Goal: Transaction & Acquisition: Purchase product/service

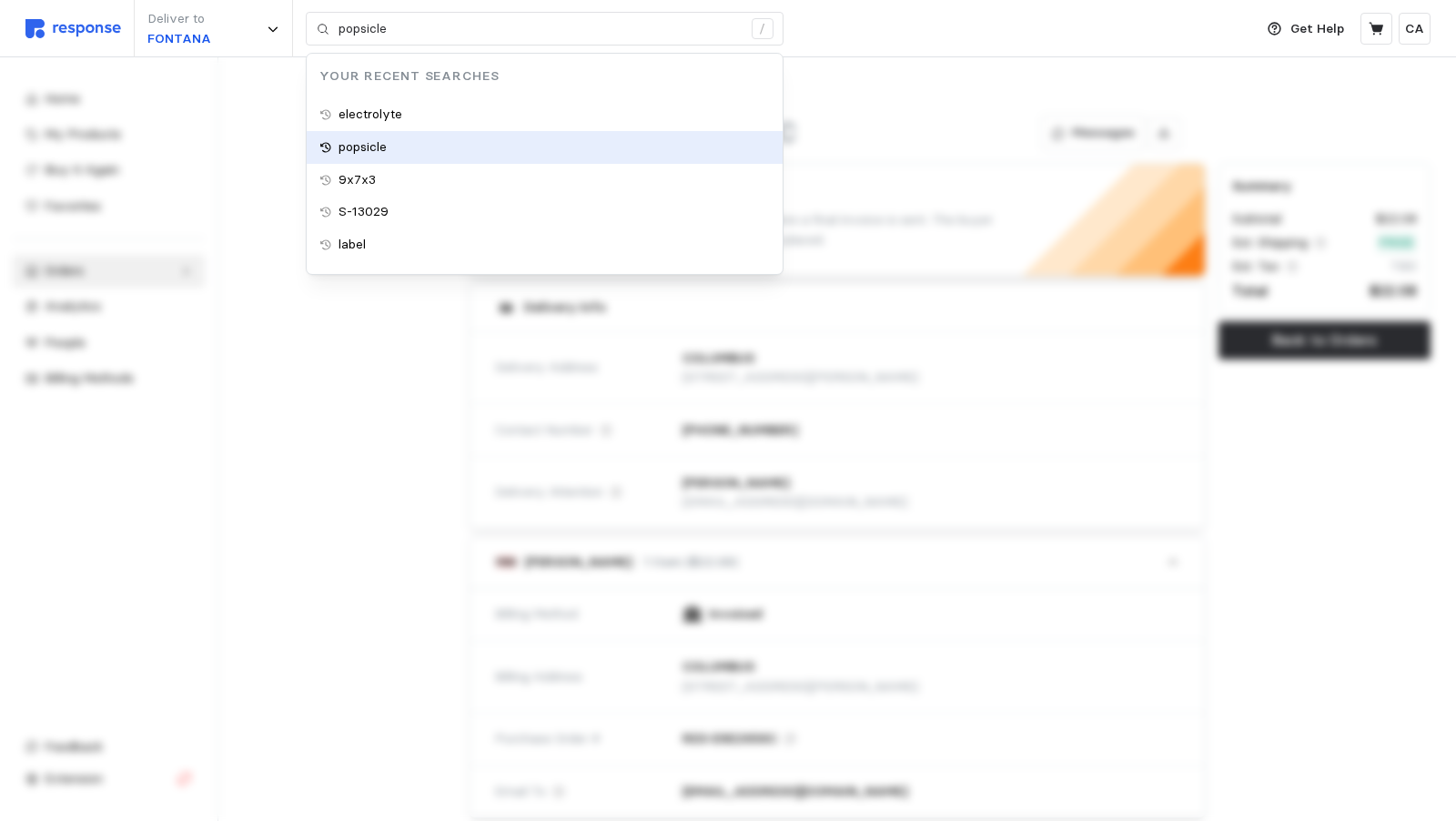
type input "electrolyte"
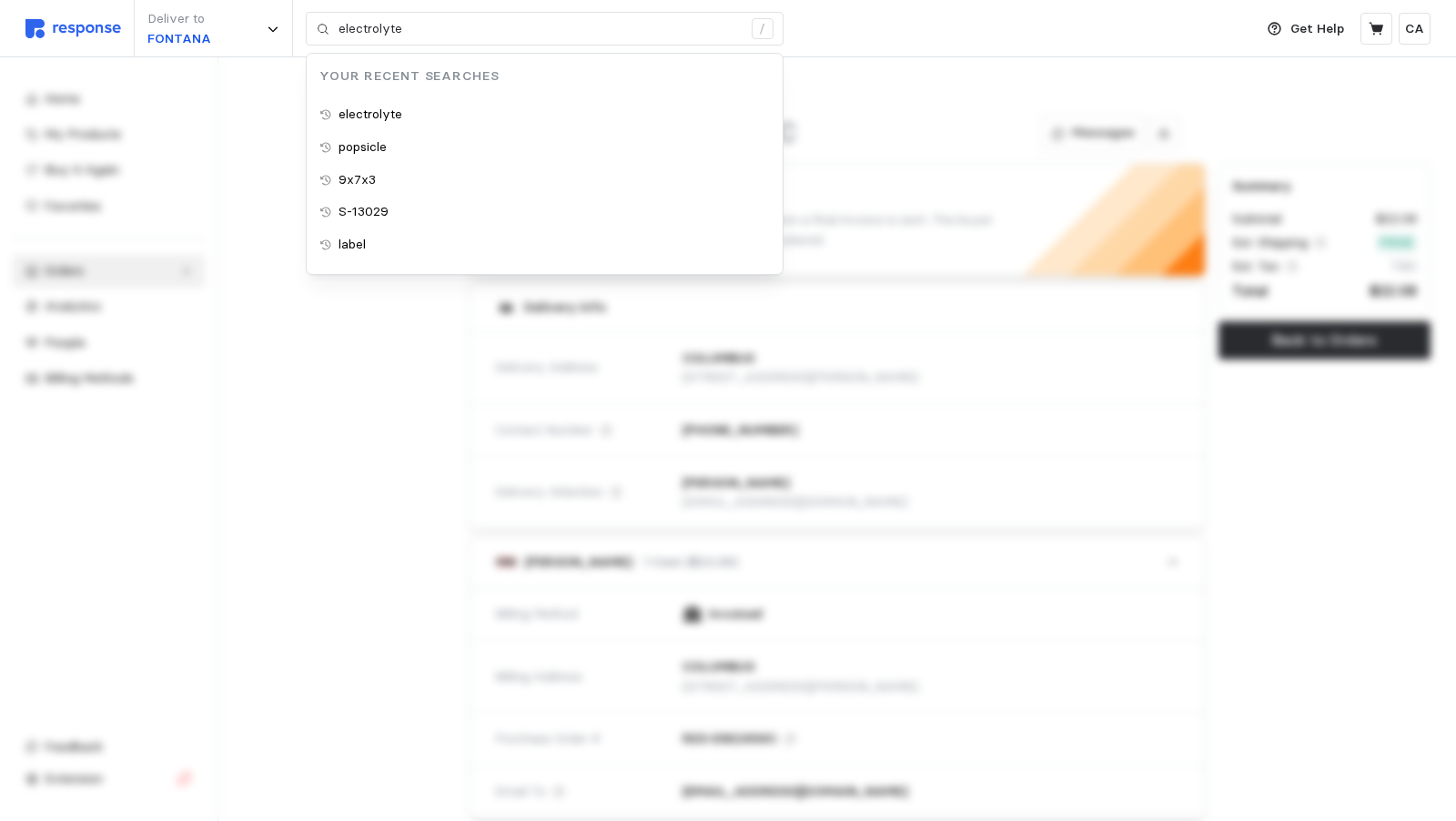
click at [912, 40] on div "Deliver to FONTANA electrolyte / Your Recent Searches electrolyte popsicle 9x7x…" at bounding box center [634, 28] width 1219 height 58
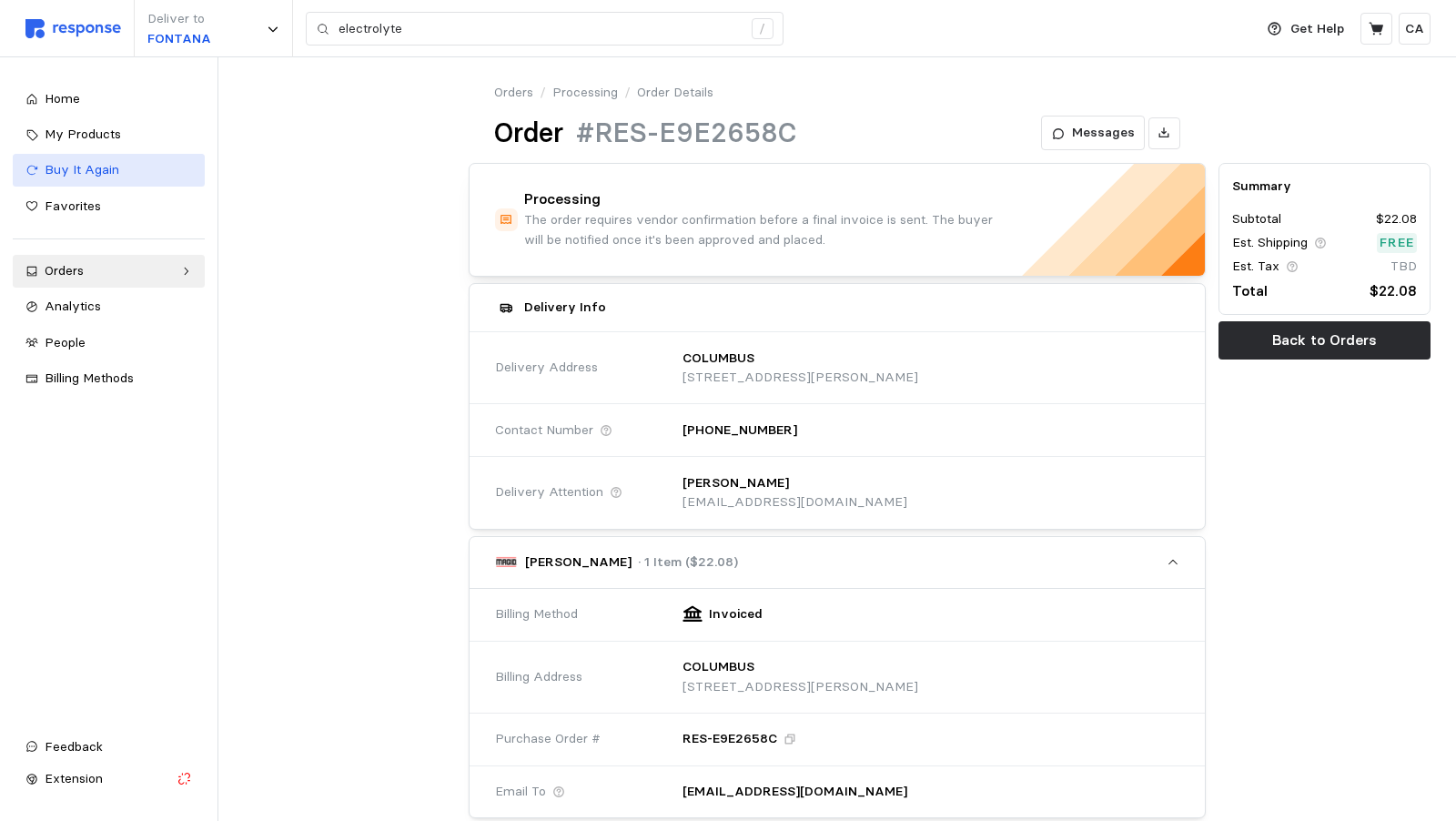
click at [102, 167] on span "Buy It Again" at bounding box center [82, 170] width 74 height 17
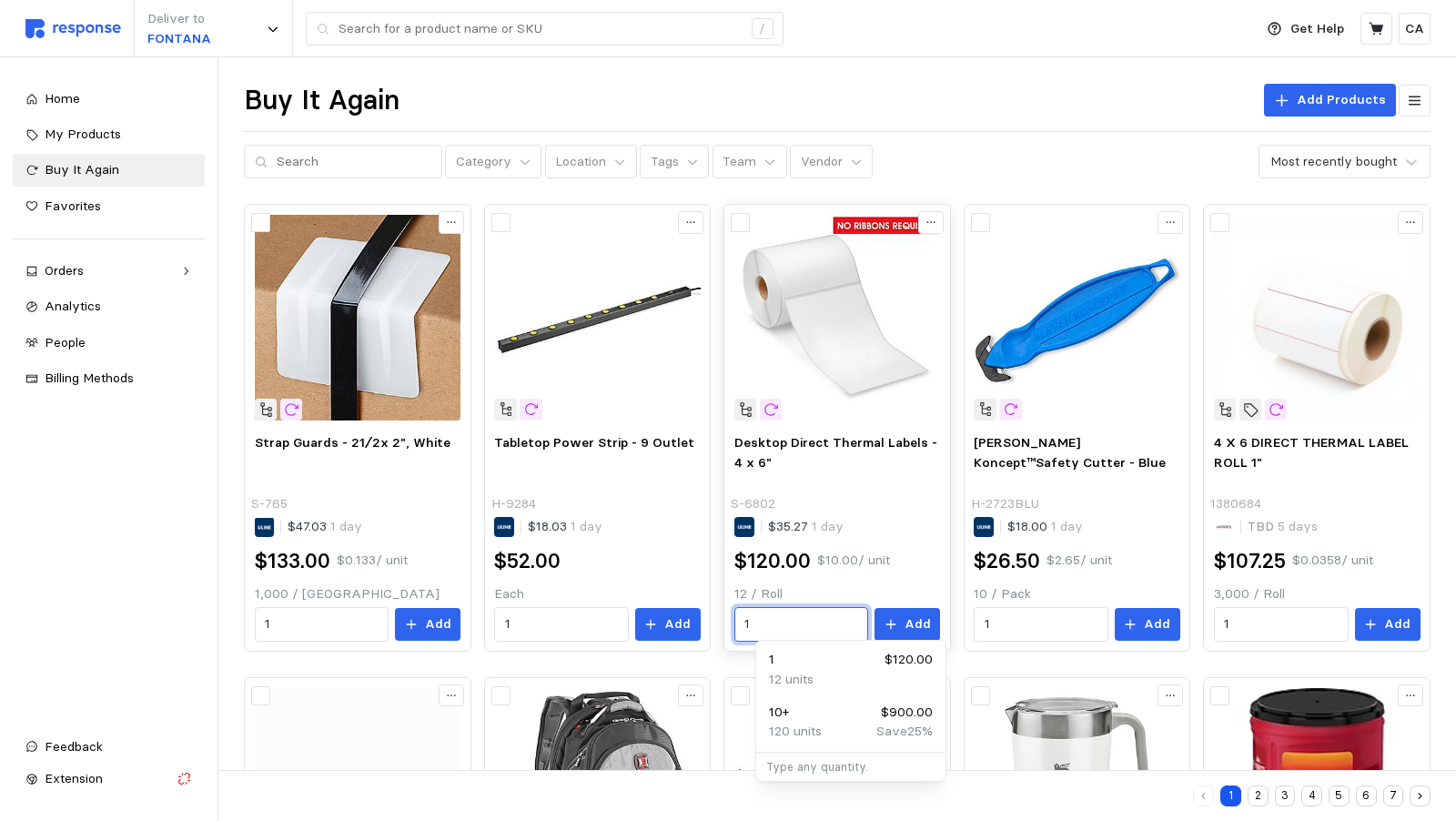
click at [801, 620] on input "1" at bounding box center [801, 625] width 114 height 33
type input "1"
type input "2"
click at [1314, 618] on input "1" at bounding box center [1281, 625] width 114 height 33
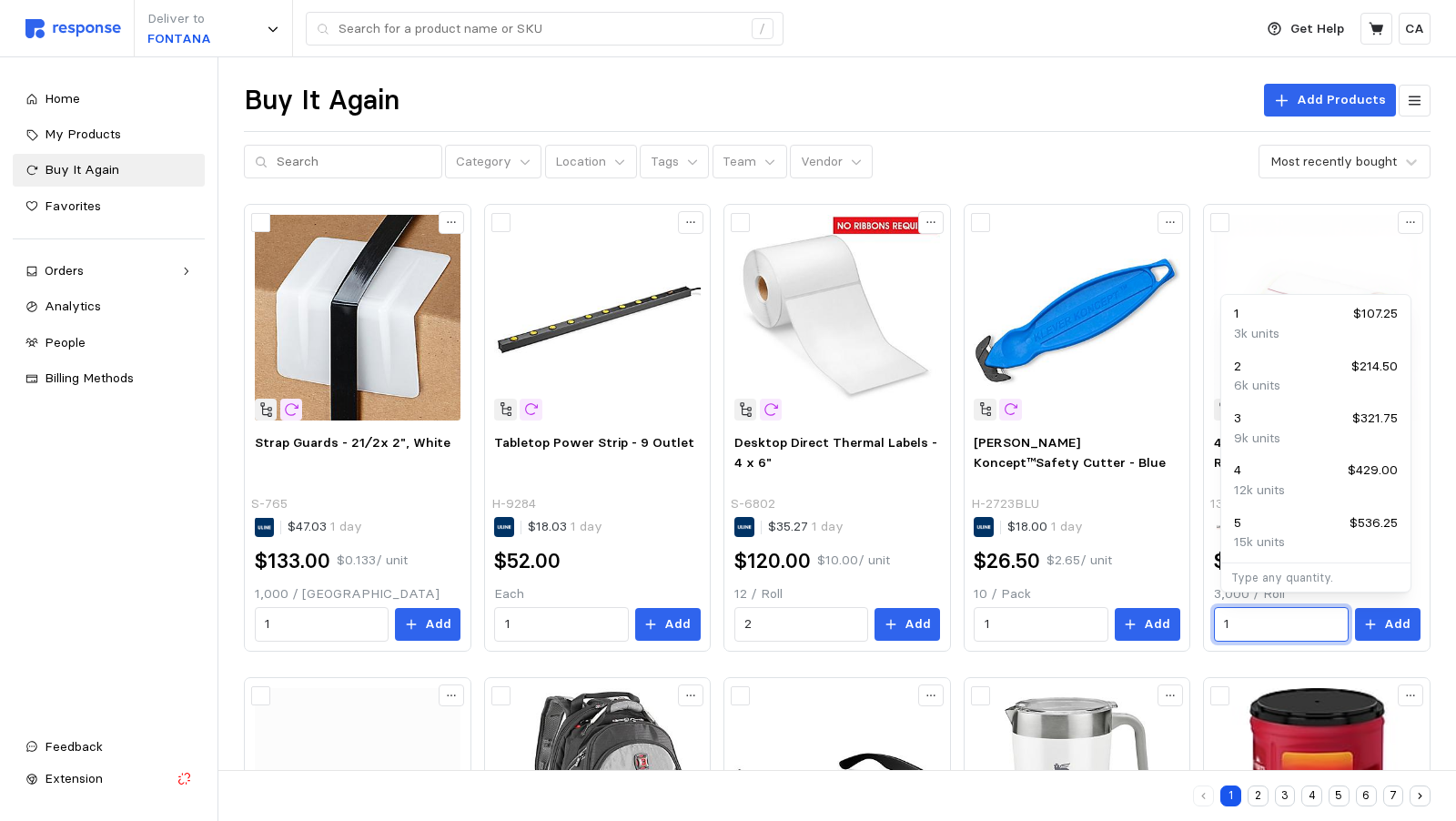
click at [1246, 369] on div "2 $214.50" at bounding box center [1316, 367] width 164 height 20
type input "2"
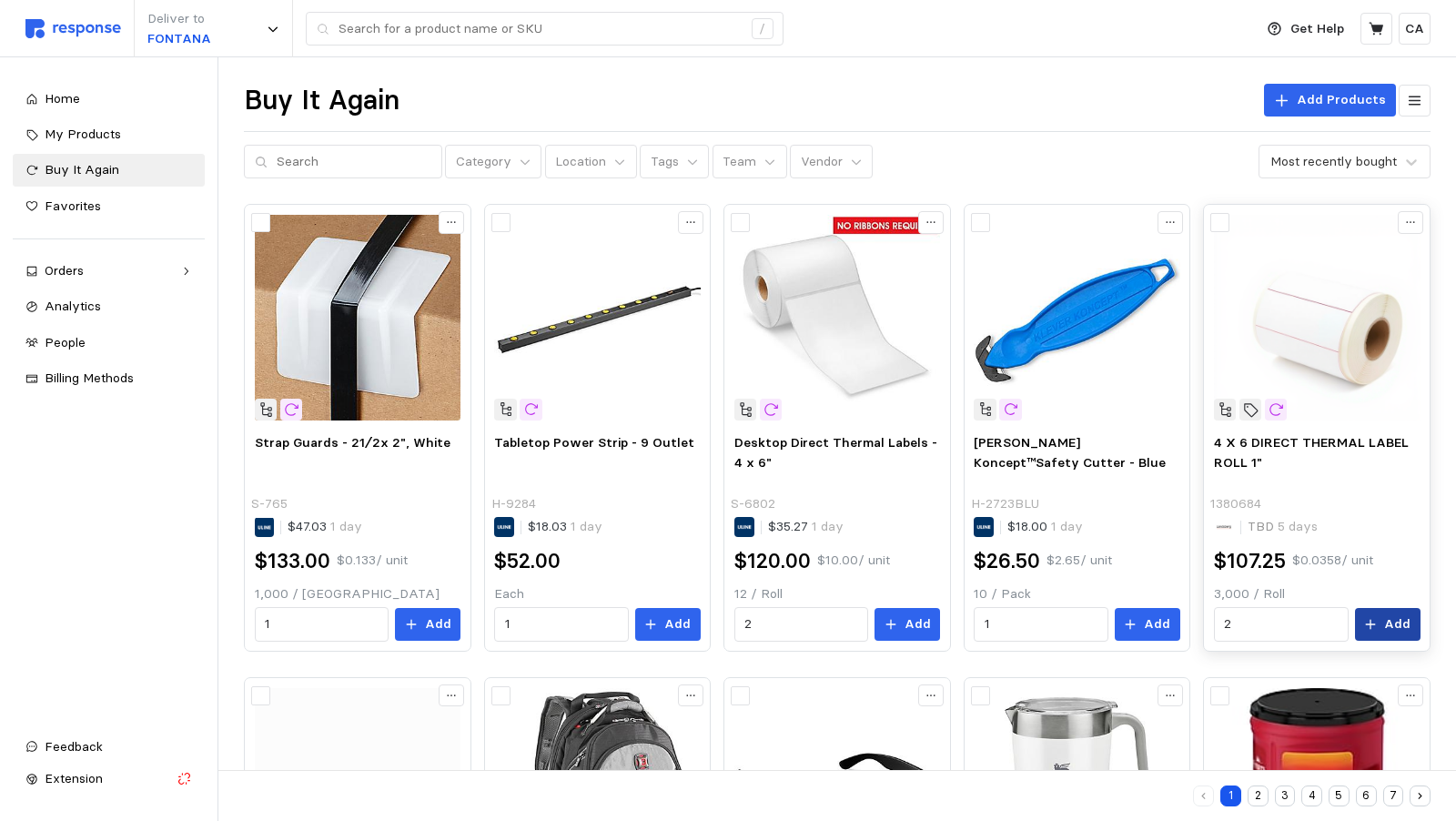
click at [1388, 619] on p "Add" at bounding box center [1397, 625] width 27 height 20
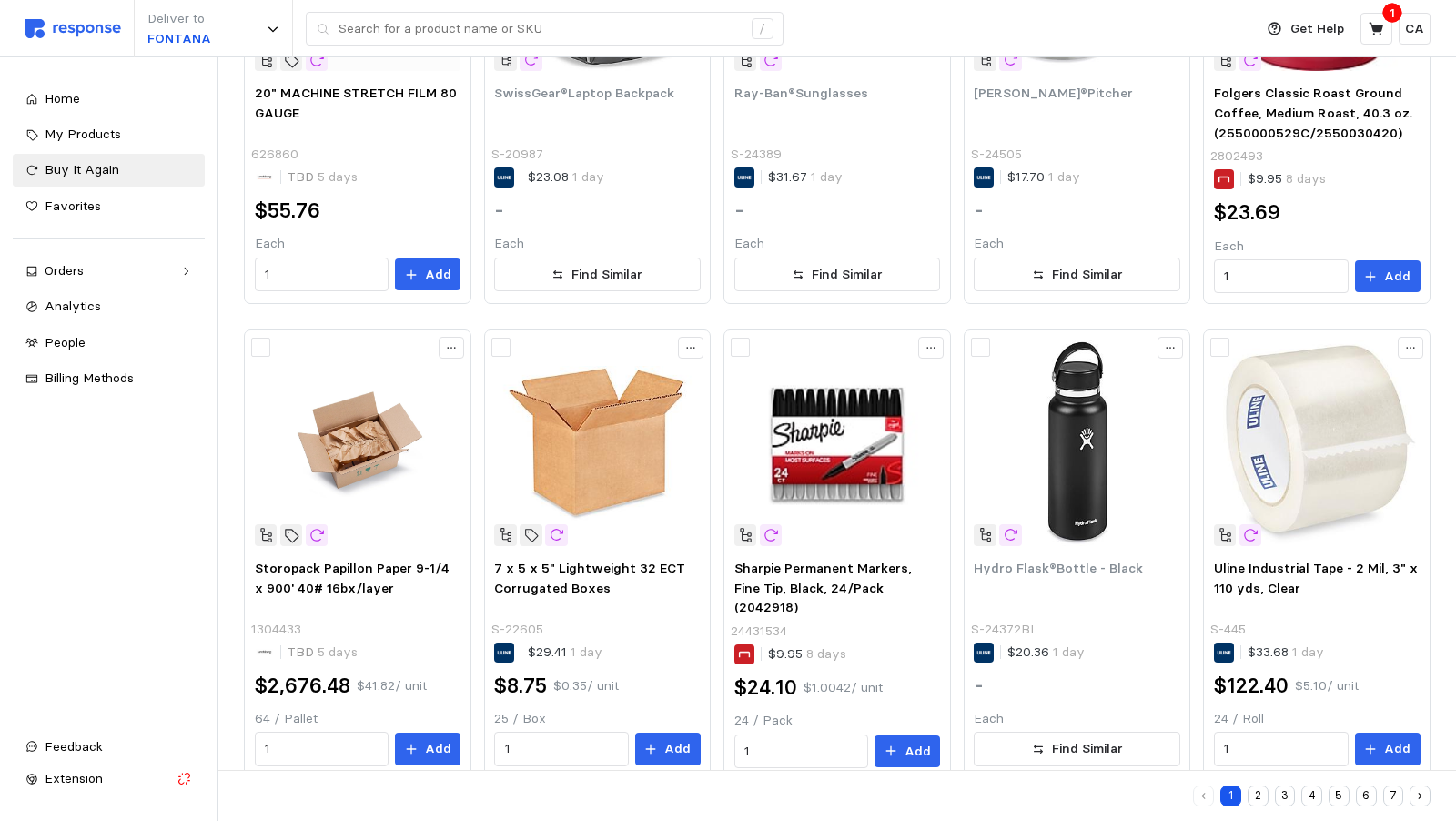
scroll to position [829, 0]
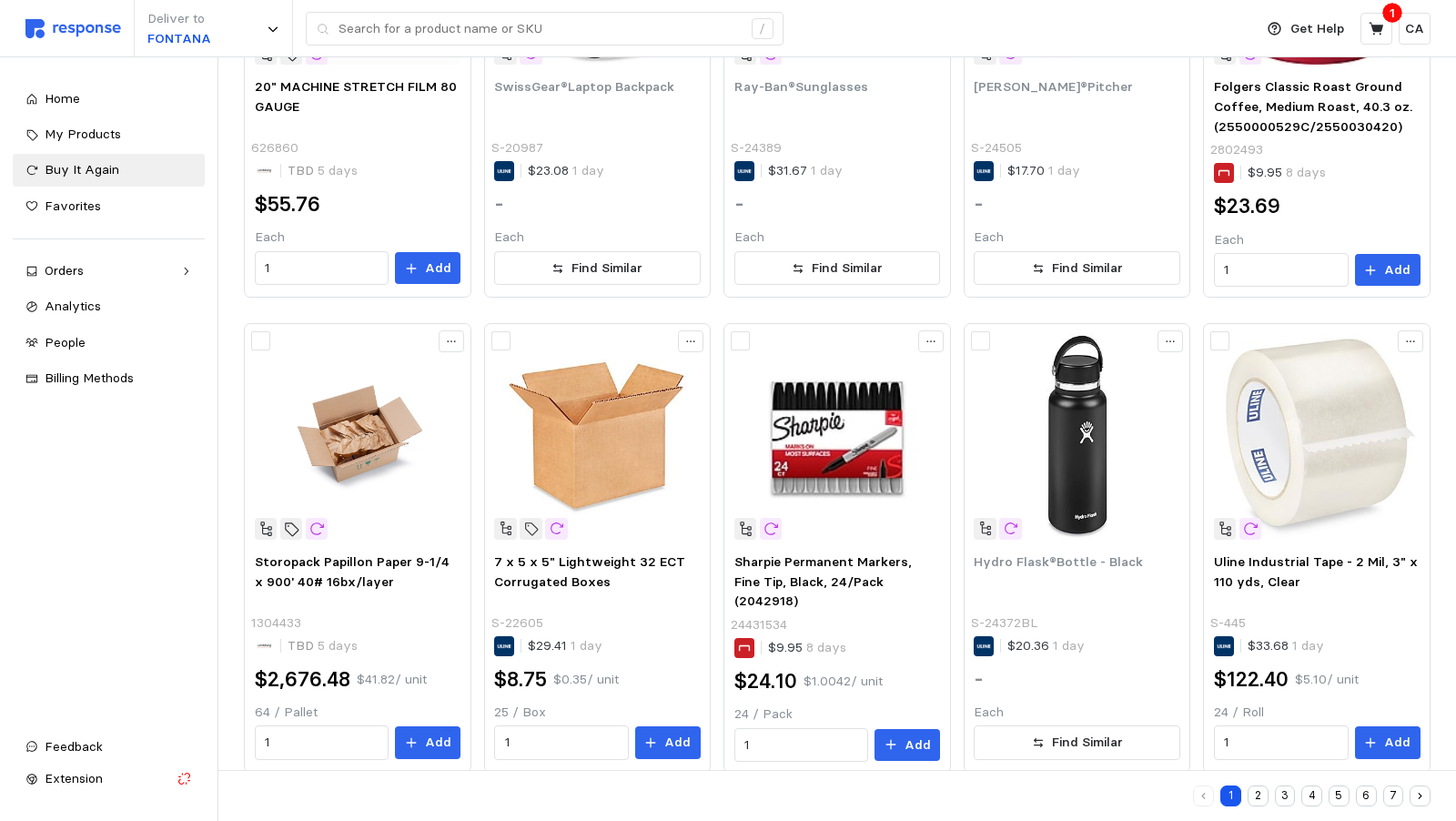
click at [1261, 801] on button "2" at bounding box center [1258, 796] width 21 height 21
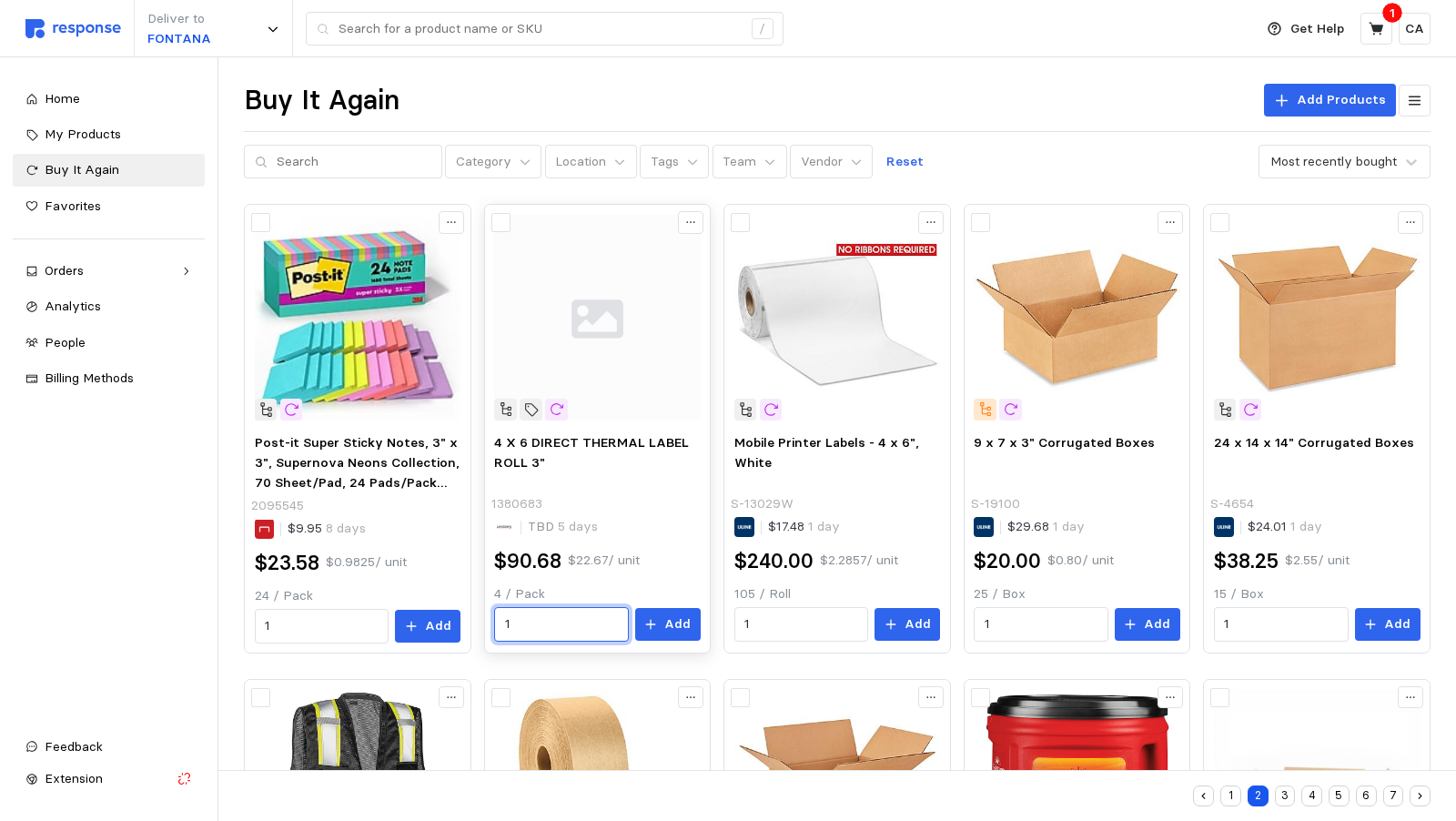
click at [604, 614] on input "1" at bounding box center [562, 625] width 114 height 33
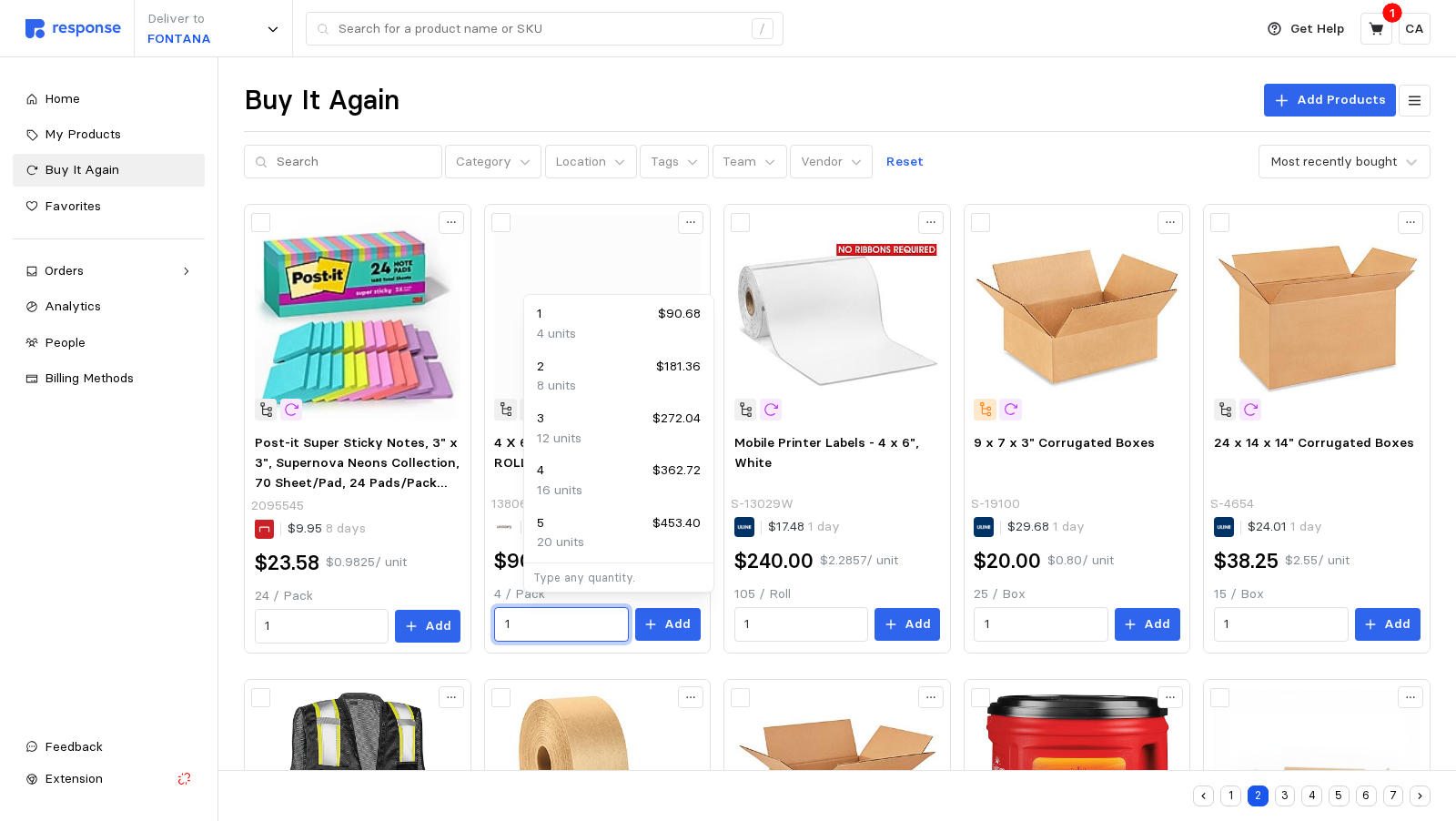
click at [562, 385] on p "8 units" at bounding box center [557, 386] width 39 height 20
type input "2"
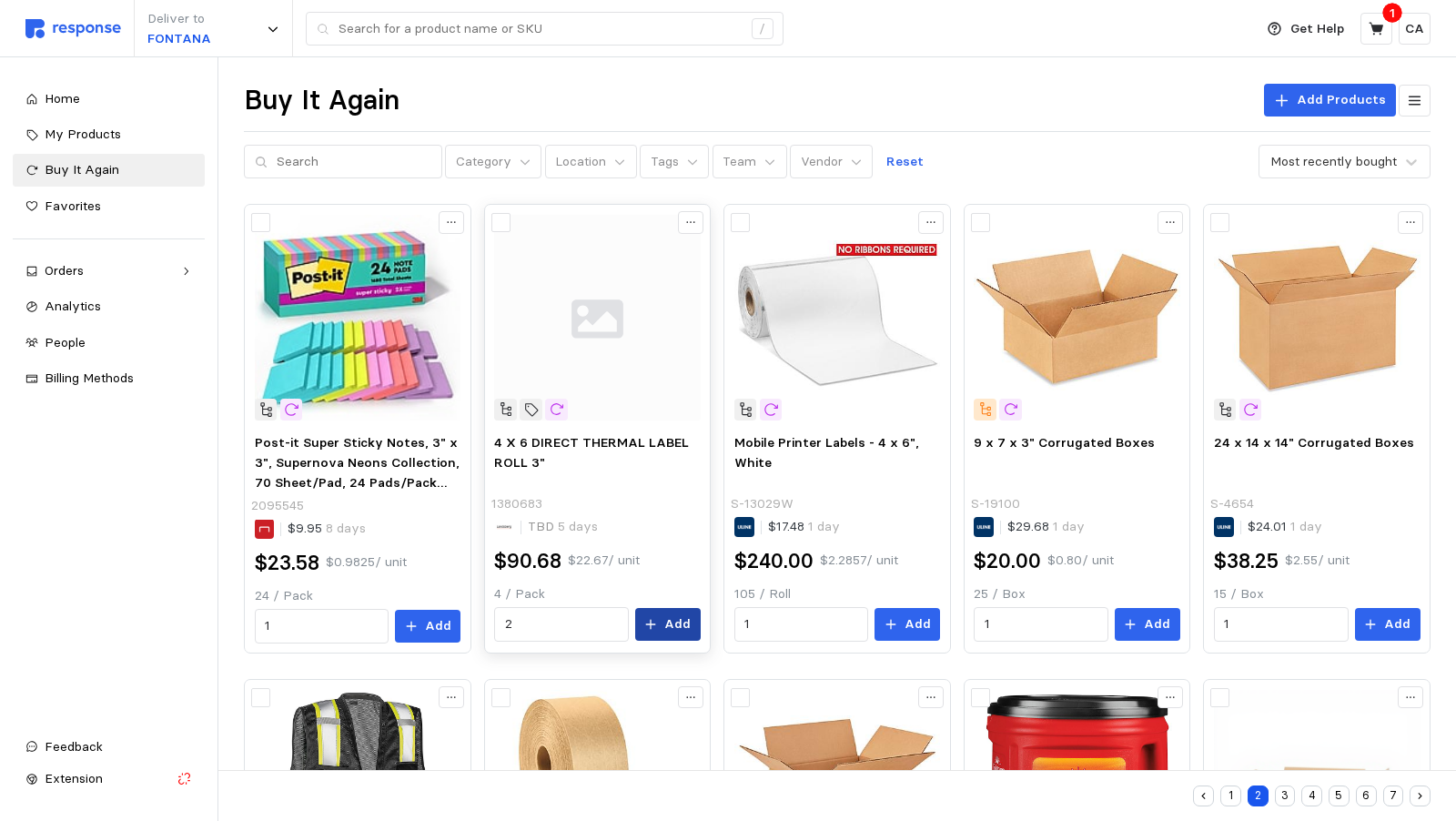
click at [690, 624] on p "Add" at bounding box center [678, 625] width 27 height 20
click at [1379, 35] on icon at bounding box center [1377, 29] width 17 height 17
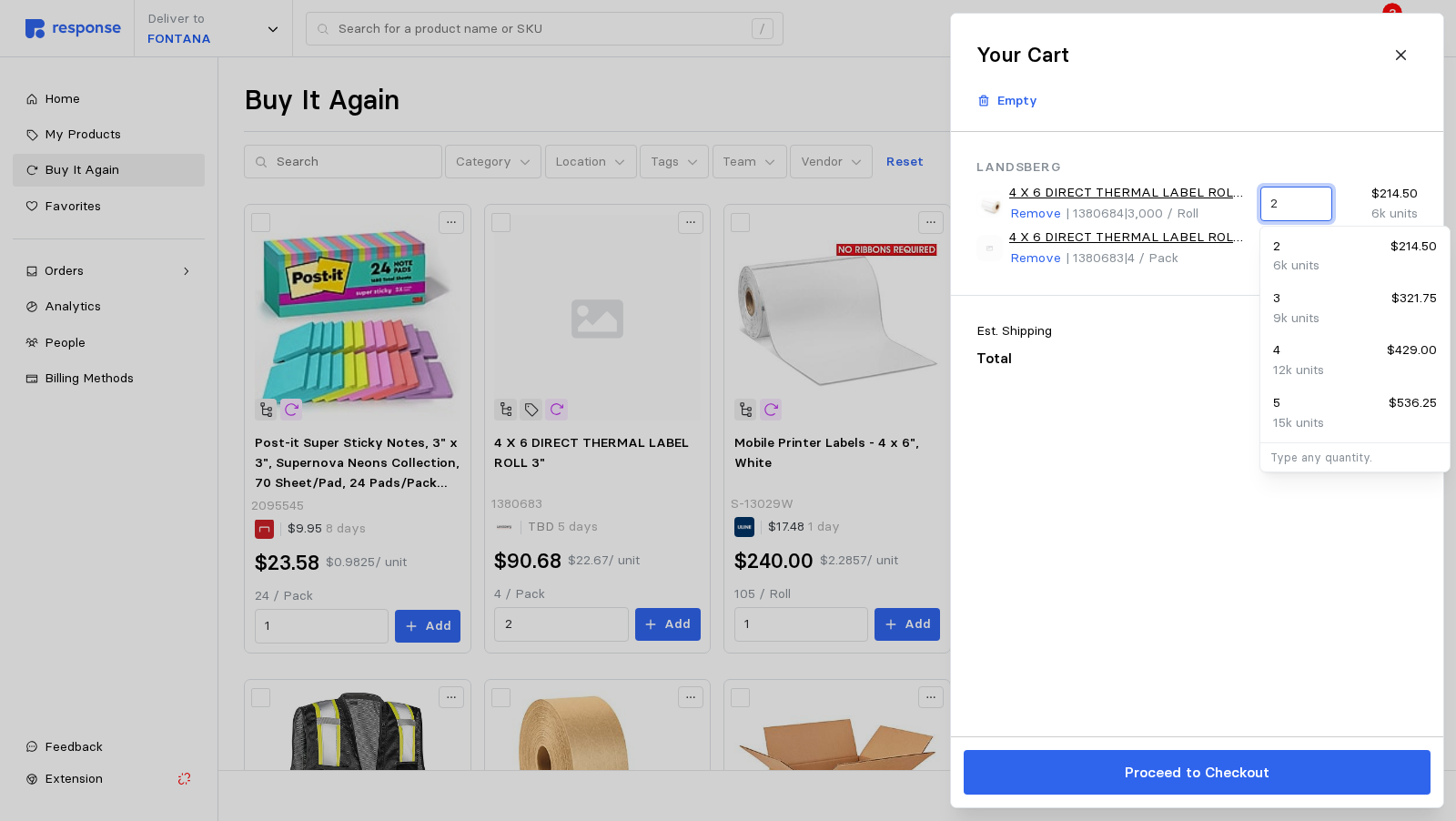
click at [1293, 201] on input "2" at bounding box center [1296, 204] width 51 height 33
type input "10"
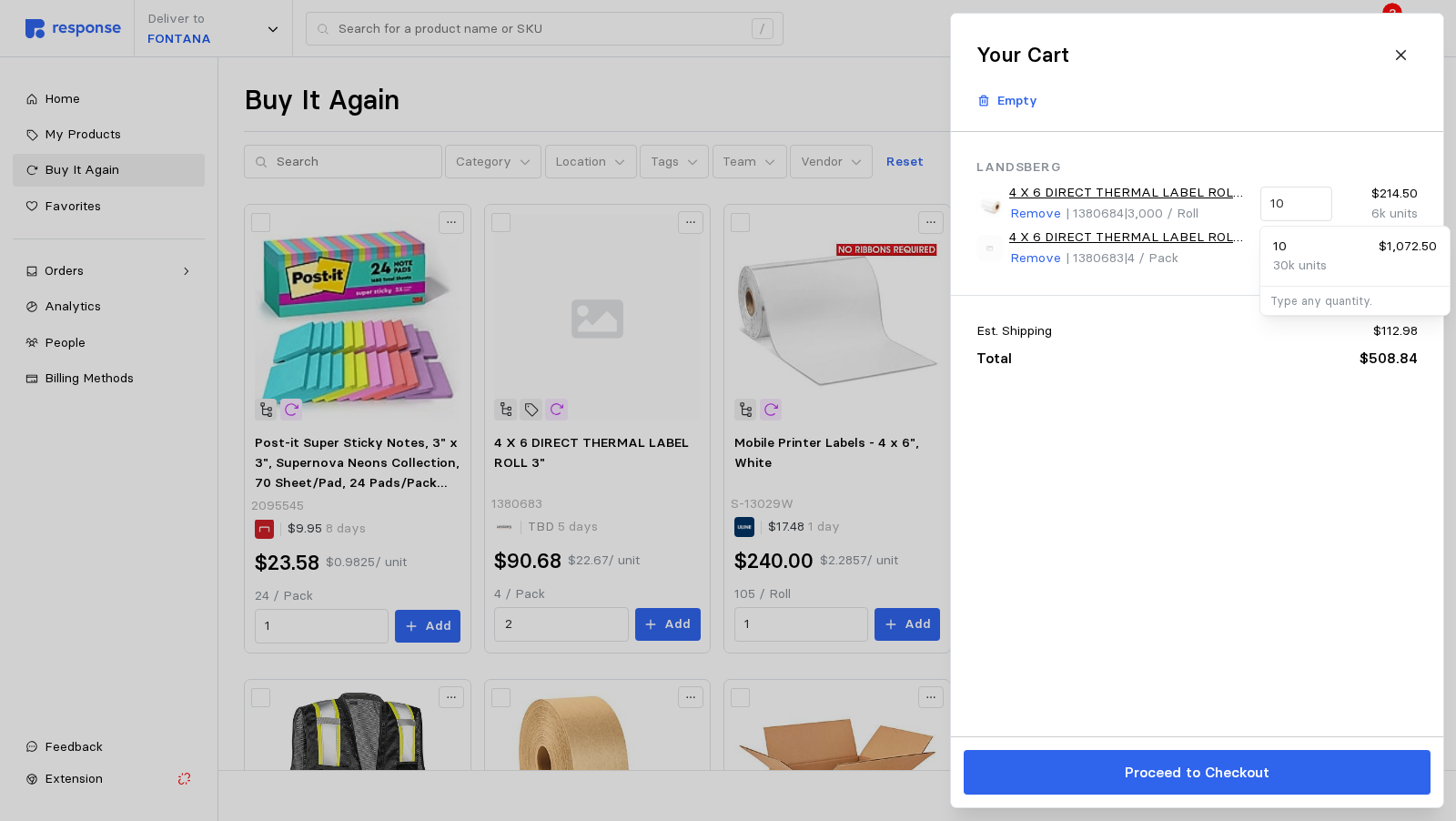
click at [1180, 416] on div "Landsberg 4 X 6 DIRECT THERMAL LABEL ROLL 1" Remove | 1380684 | 3,000 / Roll 10…" at bounding box center [1197, 434] width 492 height 605
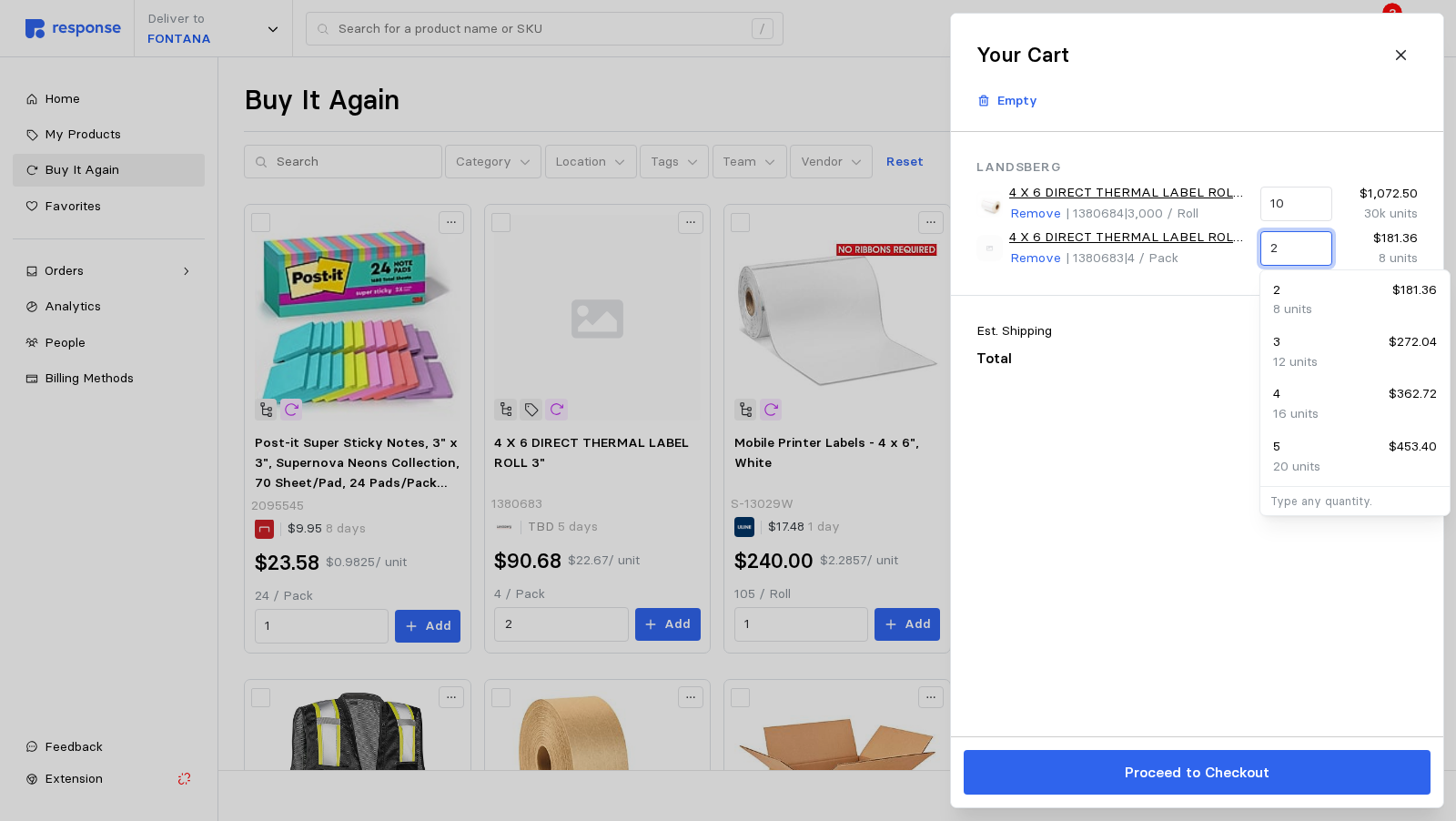
click at [1294, 249] on input "2" at bounding box center [1296, 249] width 51 height 33
click at [1307, 200] on input "10" at bounding box center [1296, 204] width 51 height 33
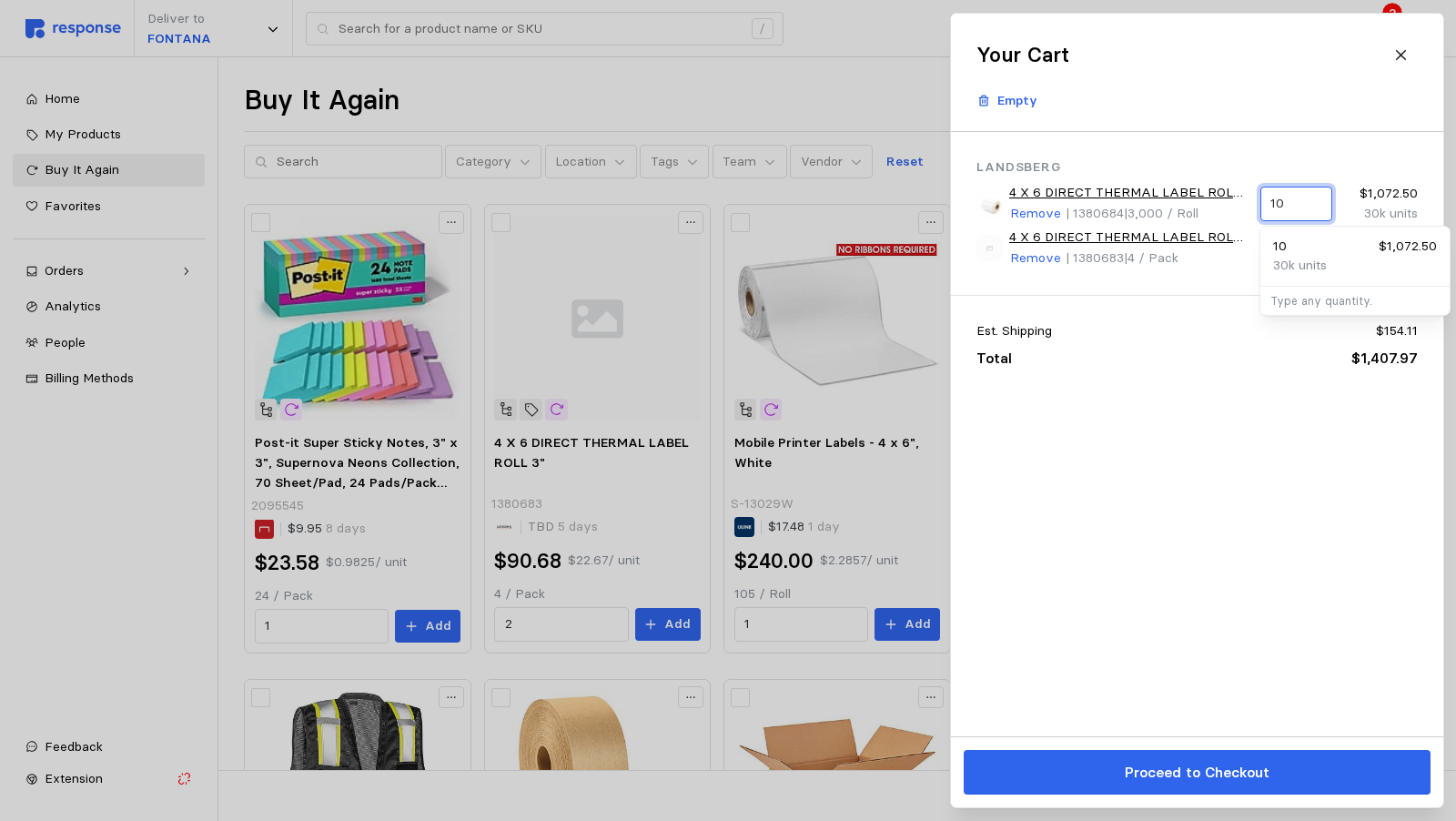
type input "1"
type input "0"
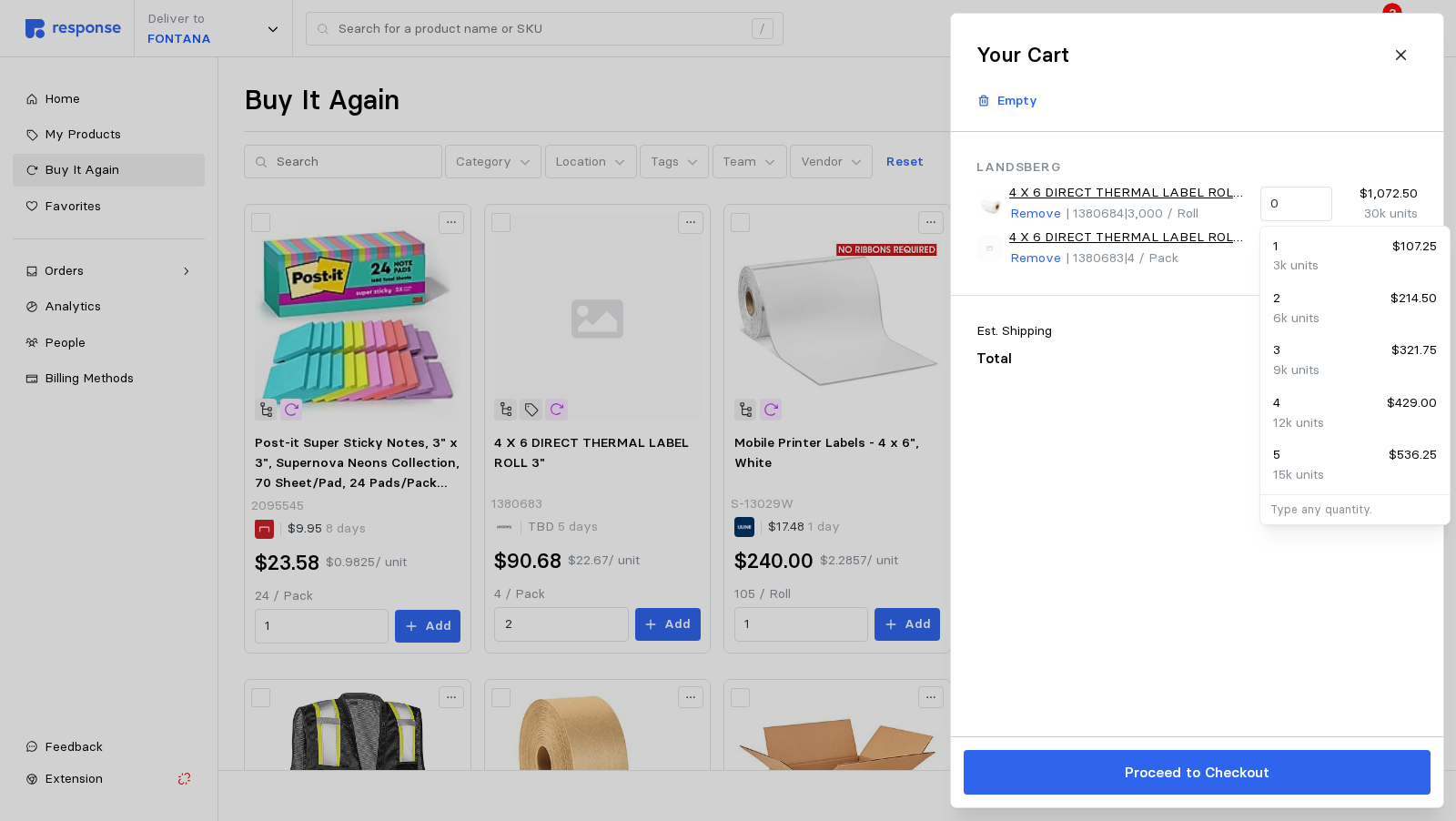
click at [1309, 154] on div "Landsberg 4 X 6 DIRECT THERMAL LABEL ROLL 1" Remove | 1380684 | 3,000 / Roll 0 …" at bounding box center [1197, 214] width 492 height 163
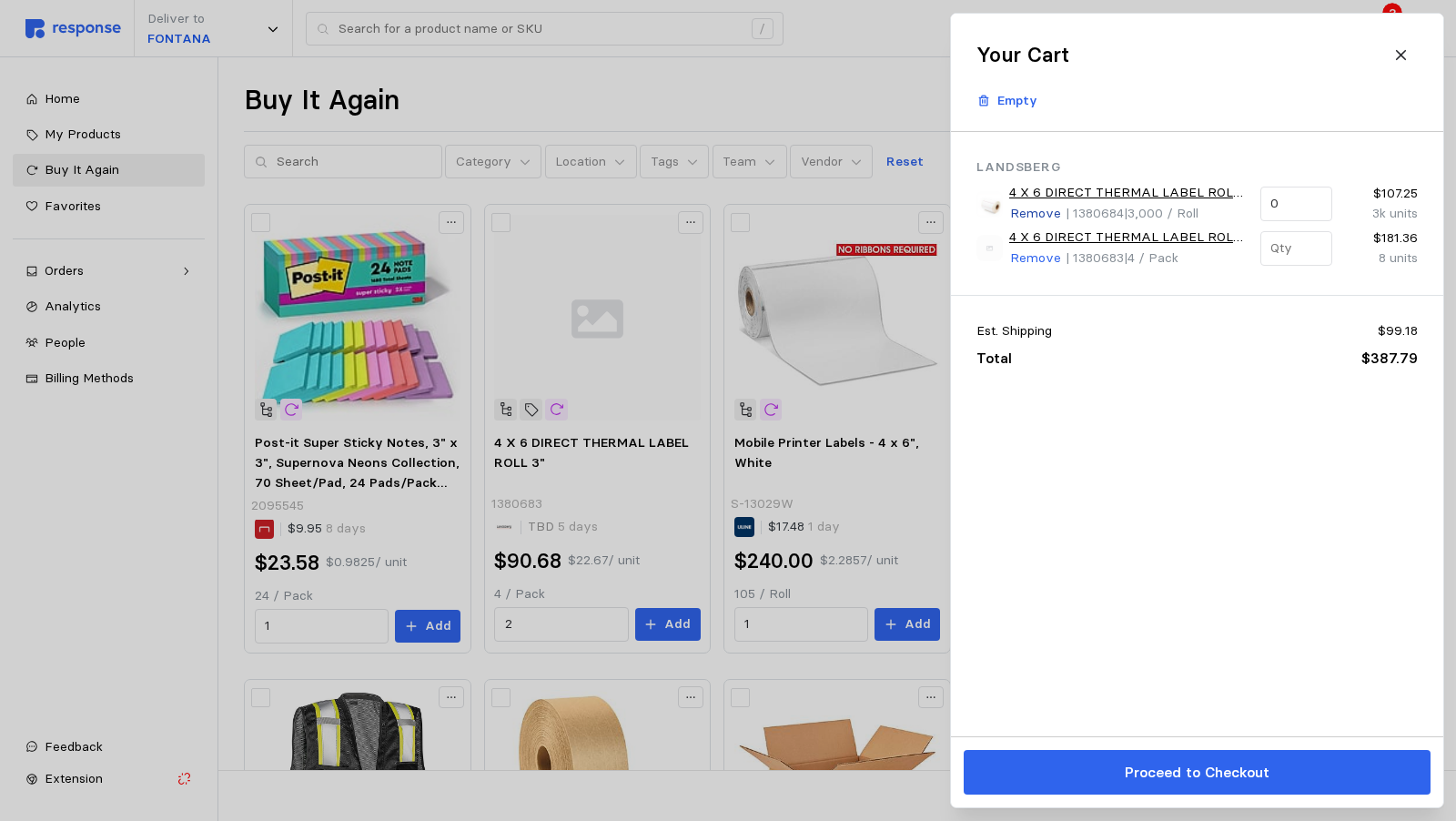
click at [1039, 206] on p "Remove" at bounding box center [1036, 214] width 51 height 20
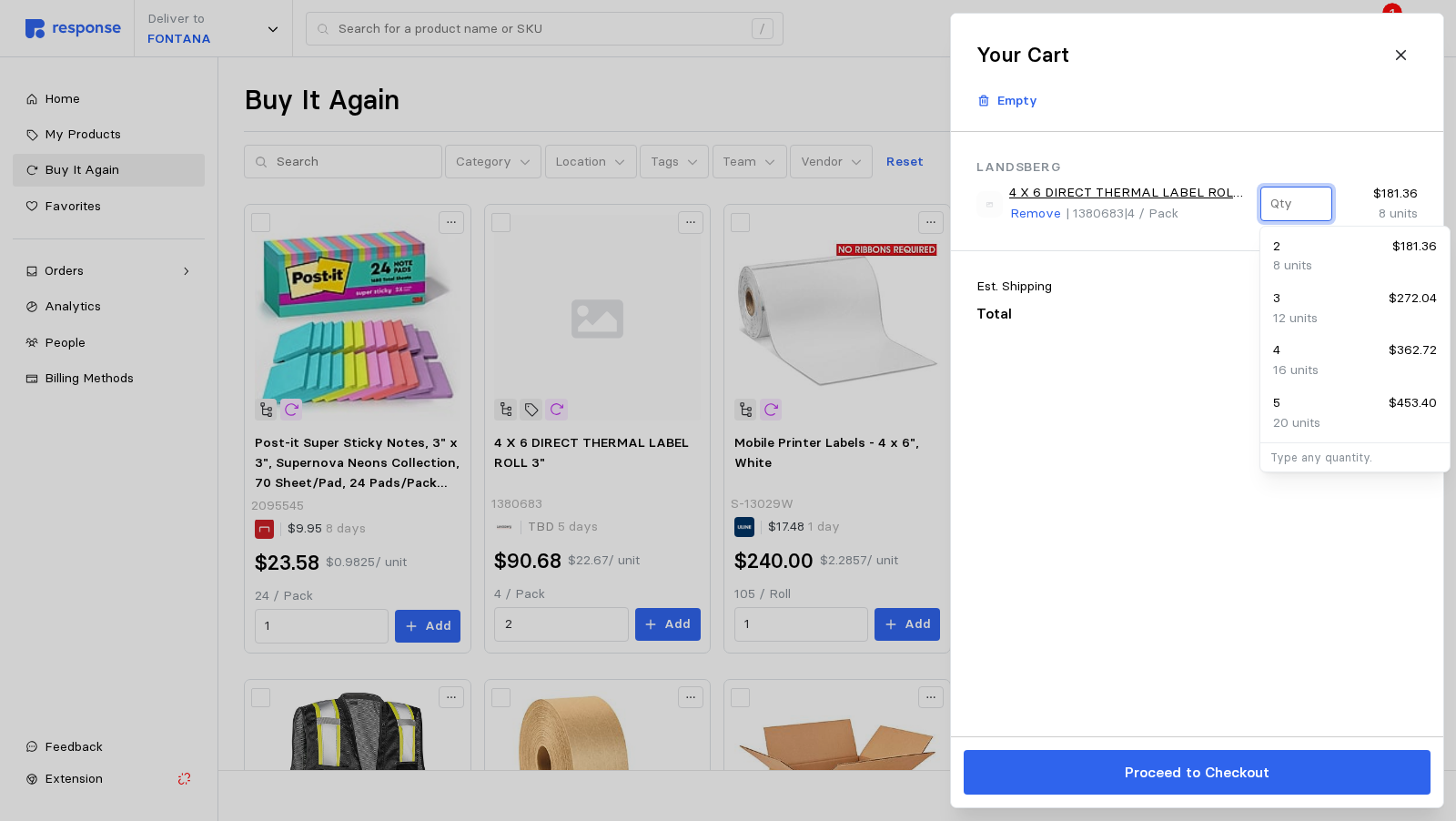
click at [1299, 208] on input "text" at bounding box center [1296, 204] width 51 height 33
type input "6"
click at [1314, 261] on p "24 units" at bounding box center [1296, 266] width 47 height 20
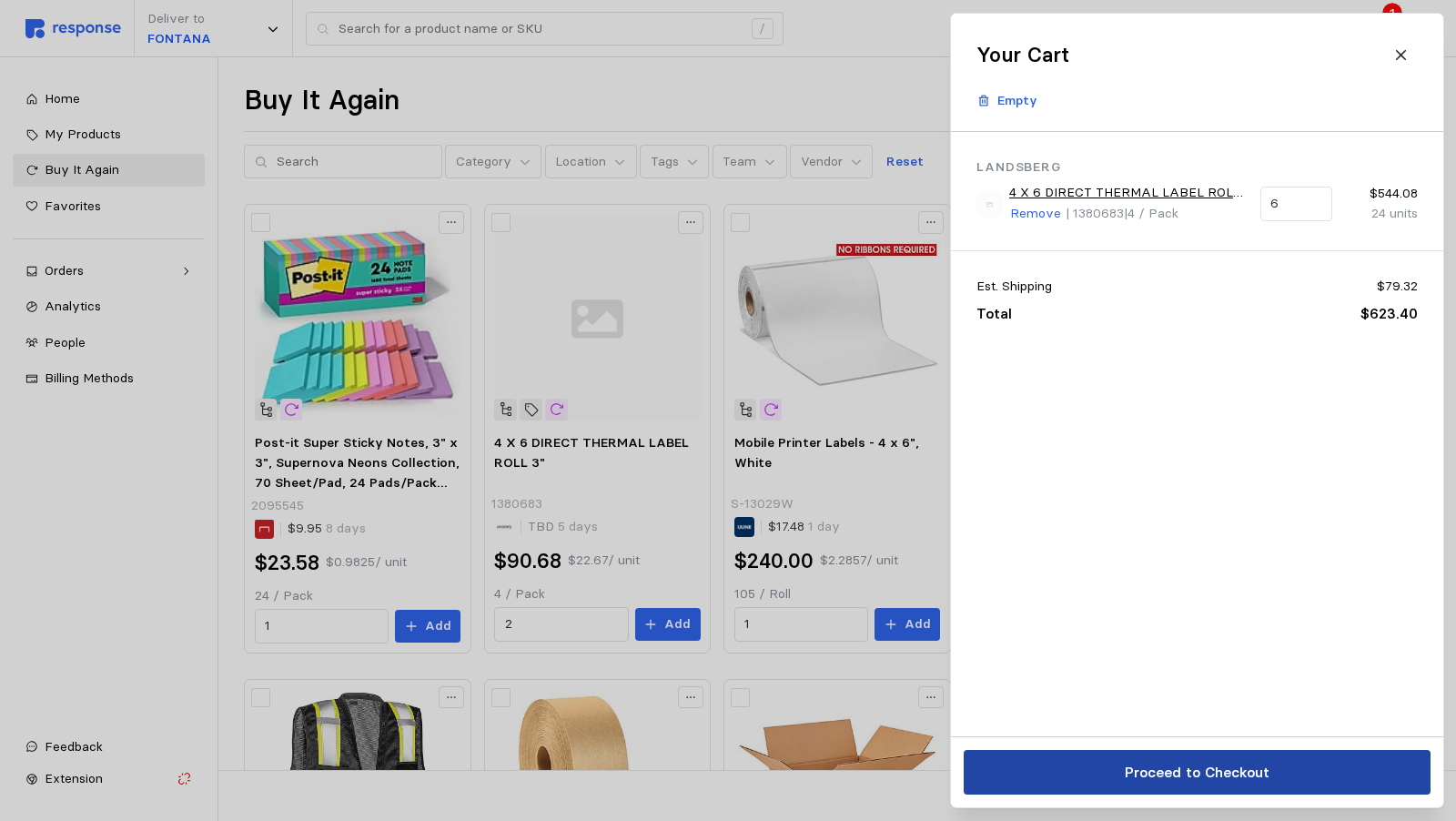
click at [1186, 770] on p "Proceed to Checkout" at bounding box center [1197, 772] width 145 height 23
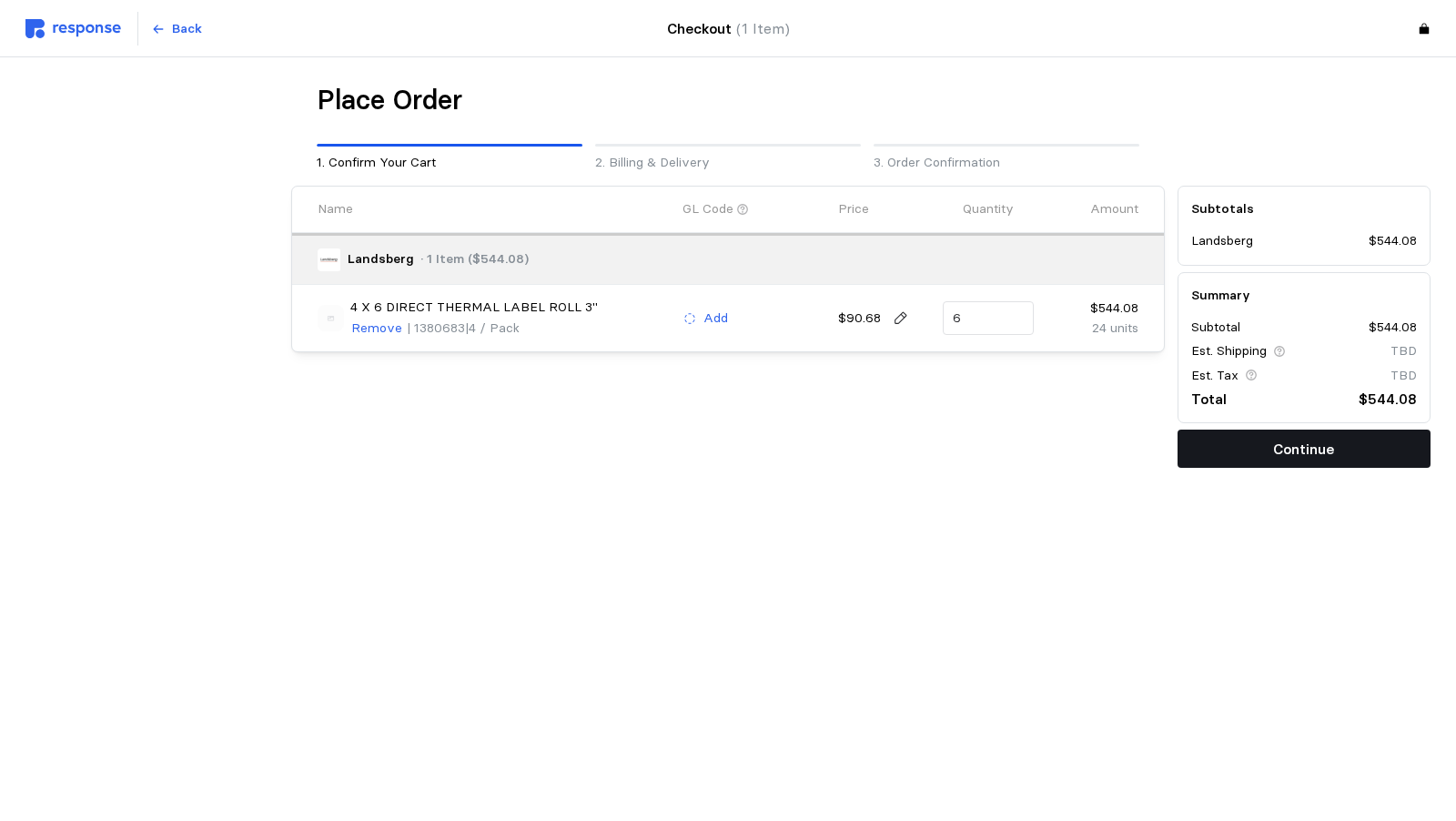
click at [1275, 449] on p "Continue" at bounding box center [1304, 449] width 61 height 23
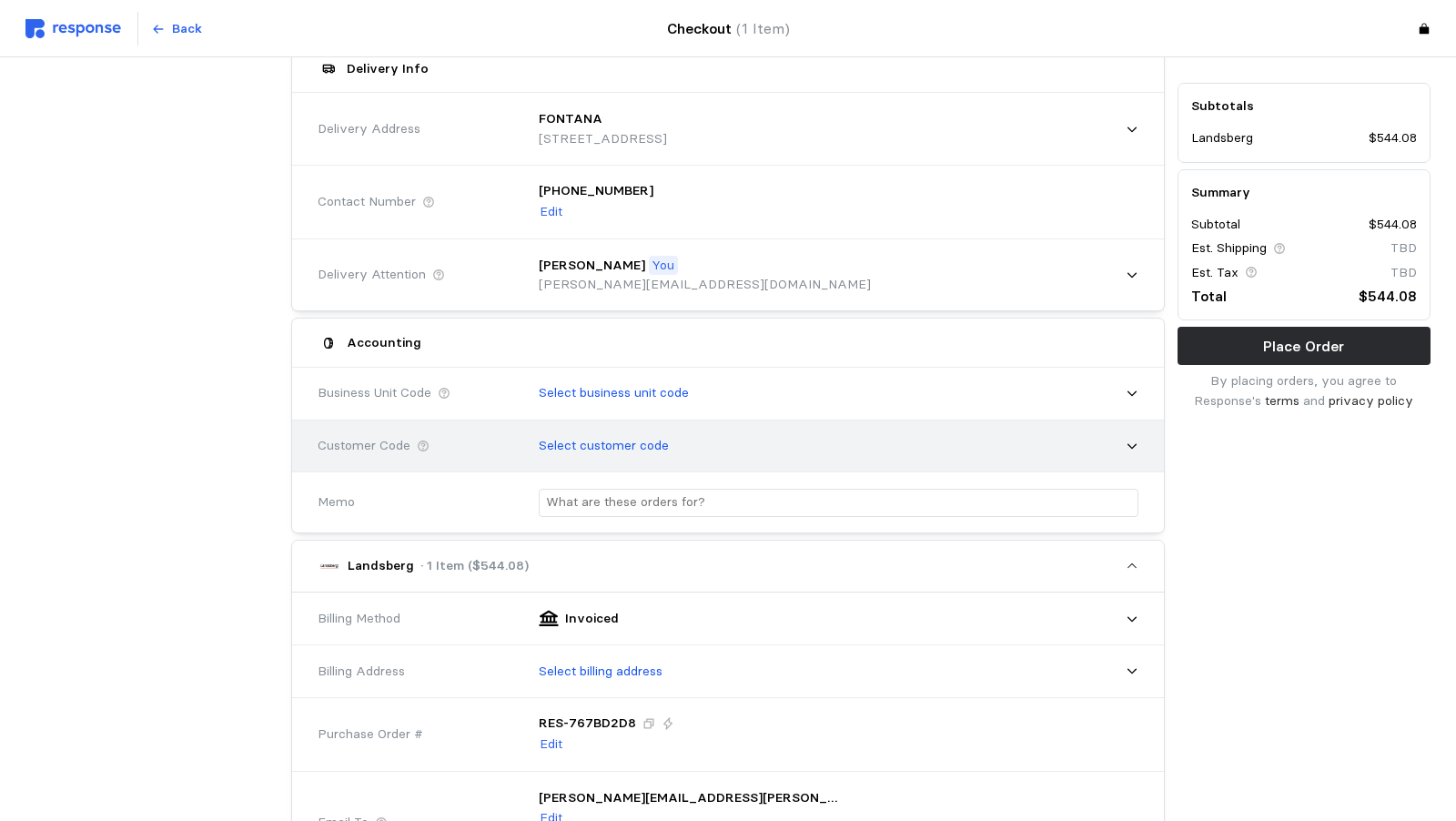
scroll to position [171, 0]
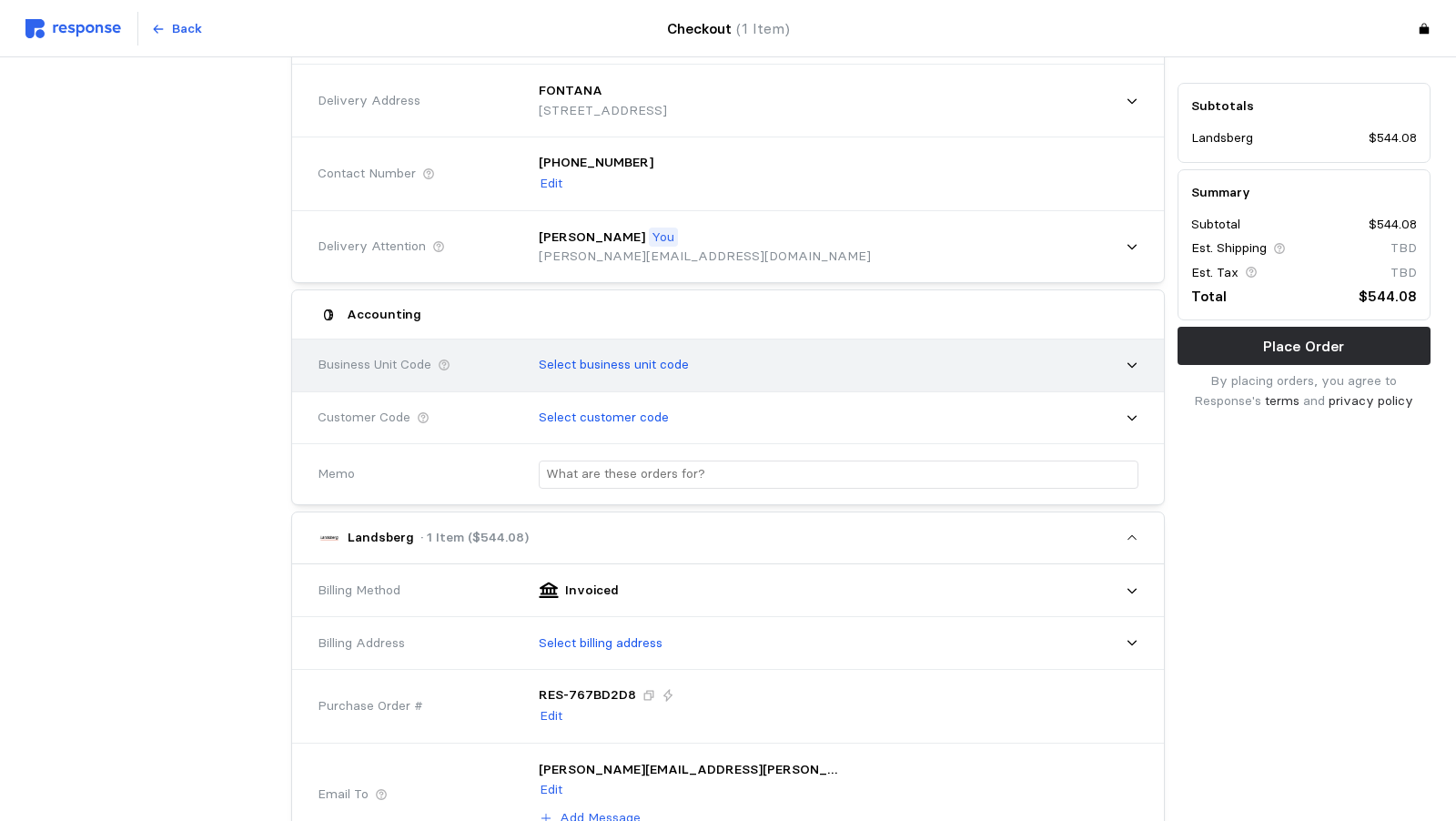
click at [539, 361] on p "Select business unit code" at bounding box center [614, 365] width 150 height 20
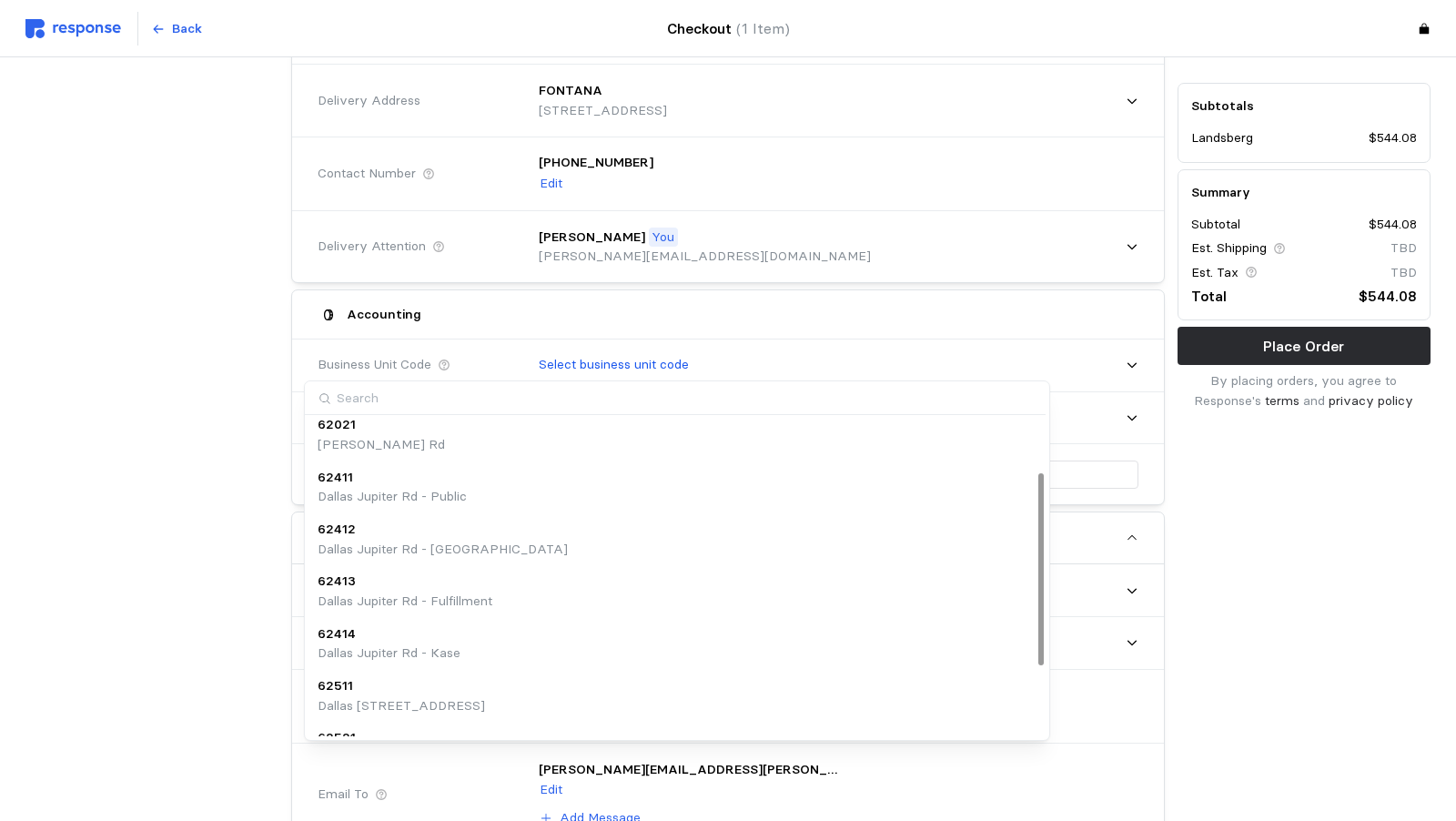
scroll to position [0, 0]
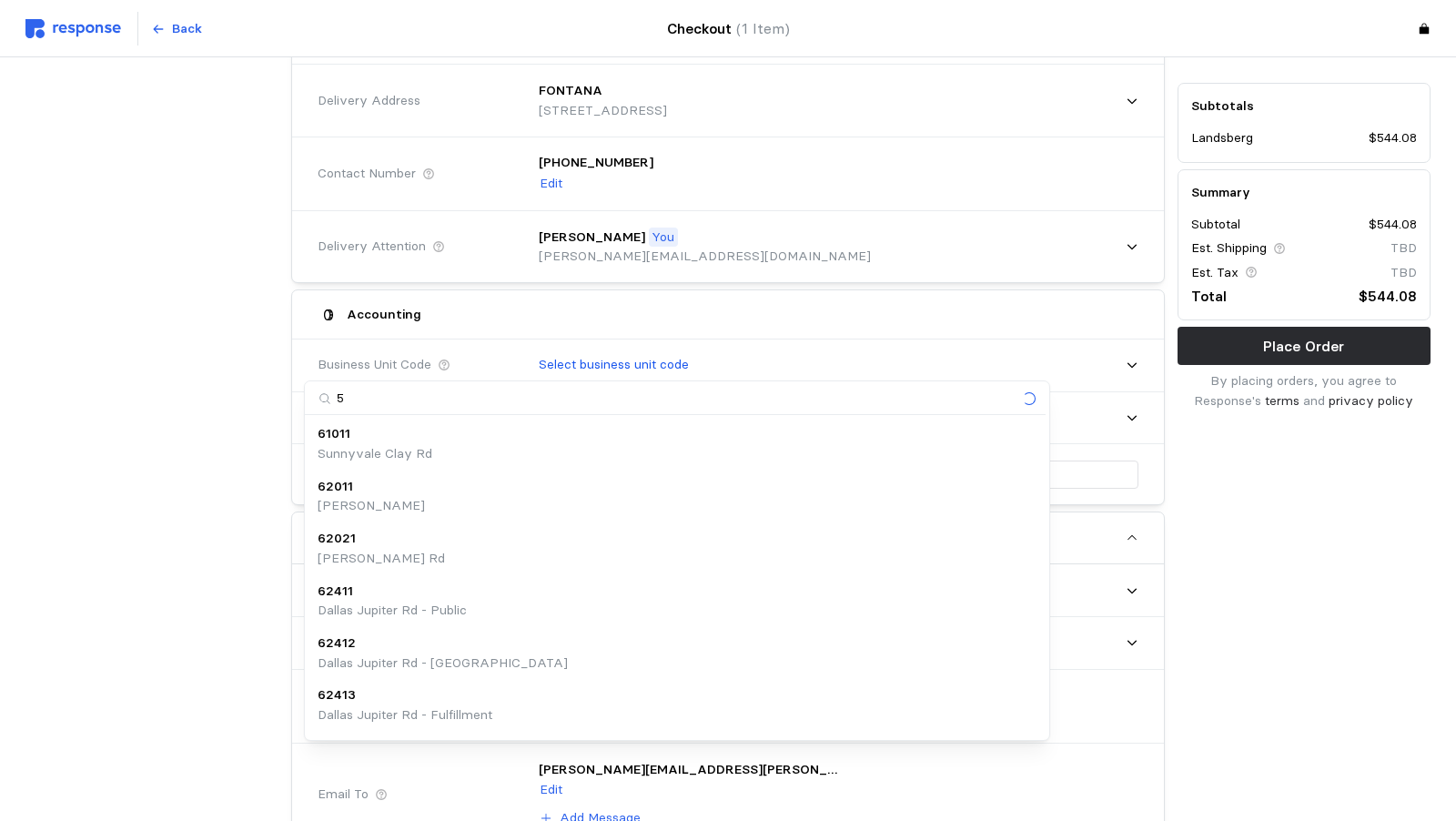
type input "52"
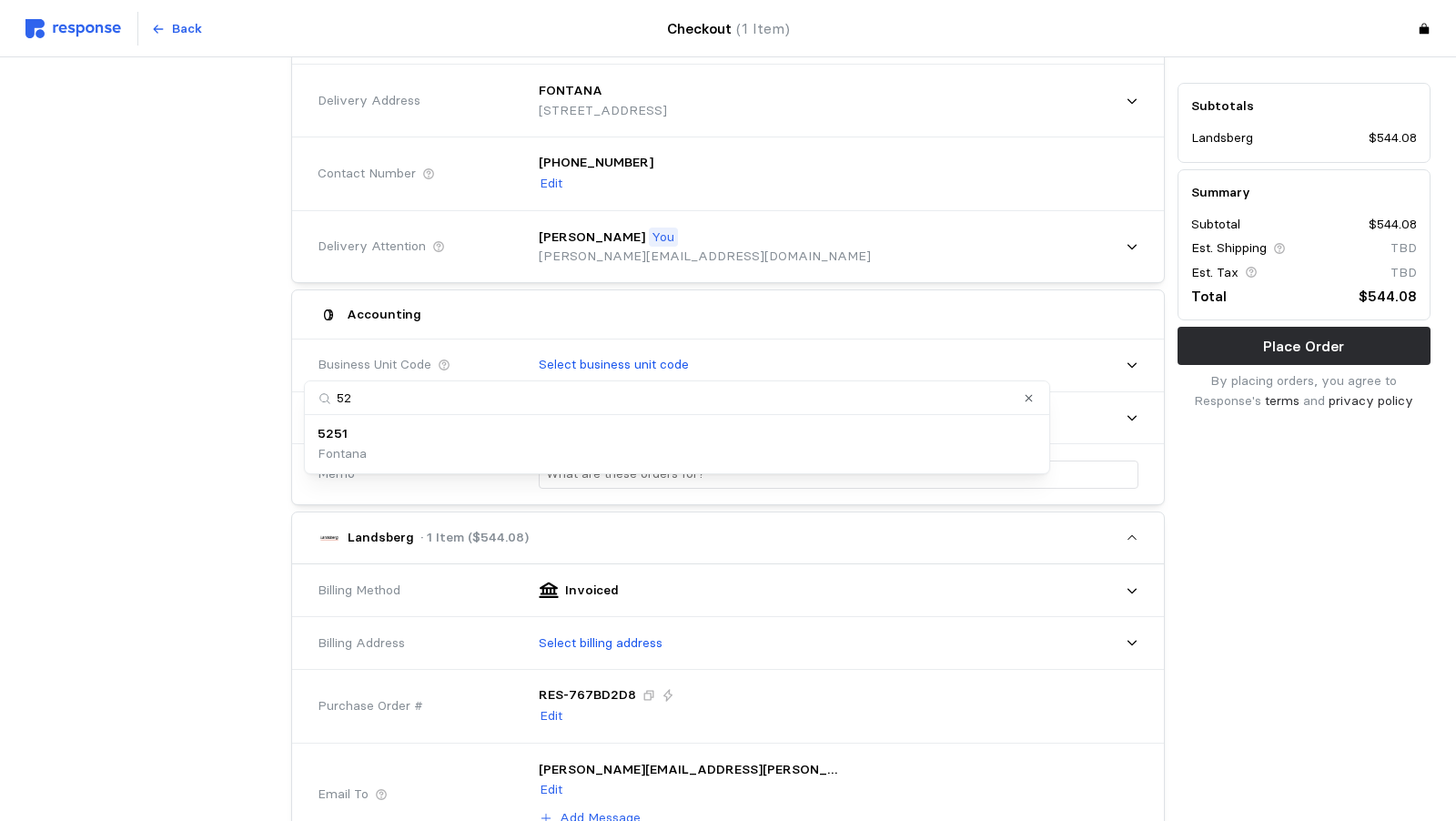
click at [336, 439] on p "5251" at bounding box center [332, 435] width 30 height 20
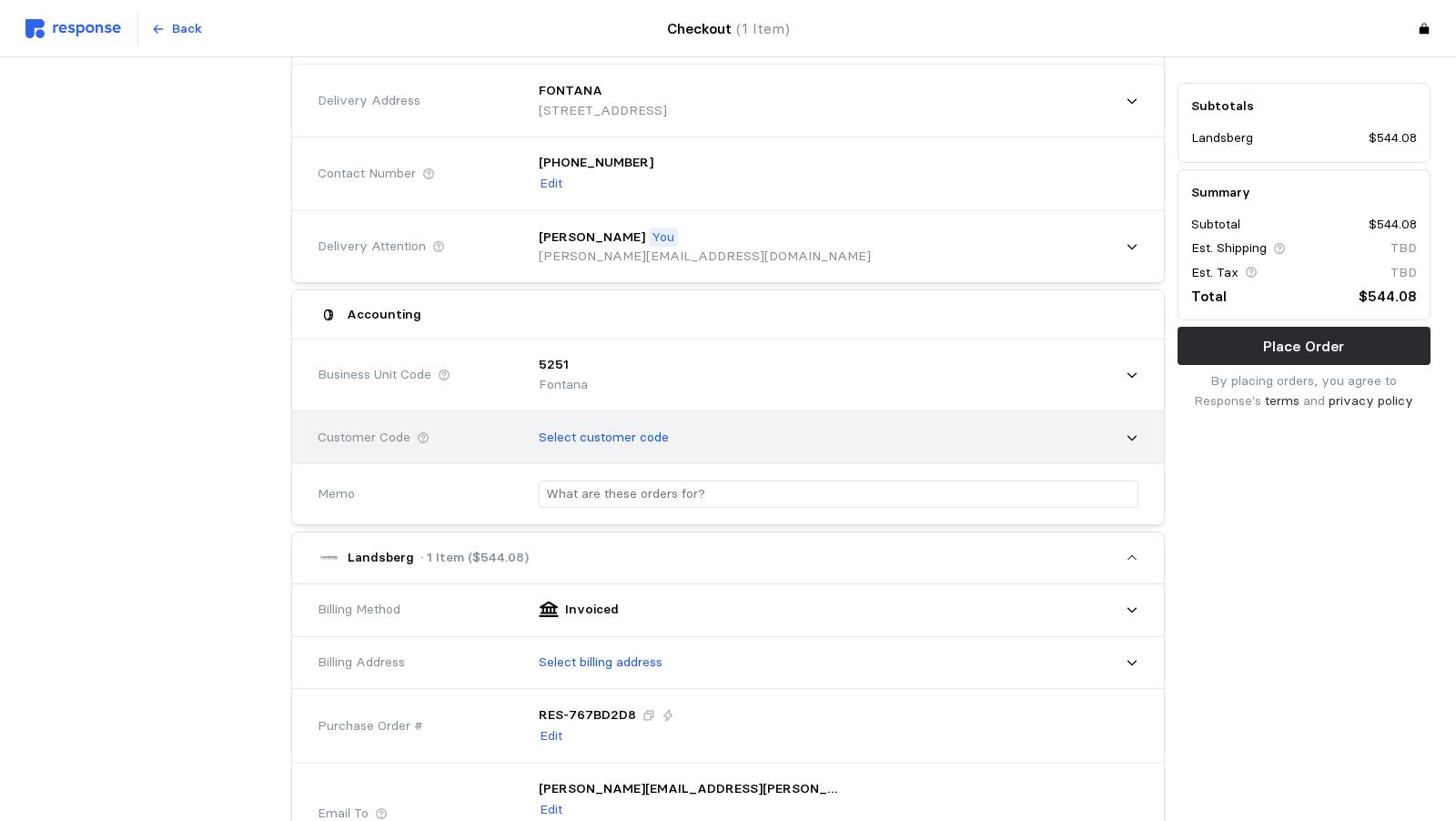
click at [526, 434] on div "Select customer code" at bounding box center [833, 438] width 612 height 46
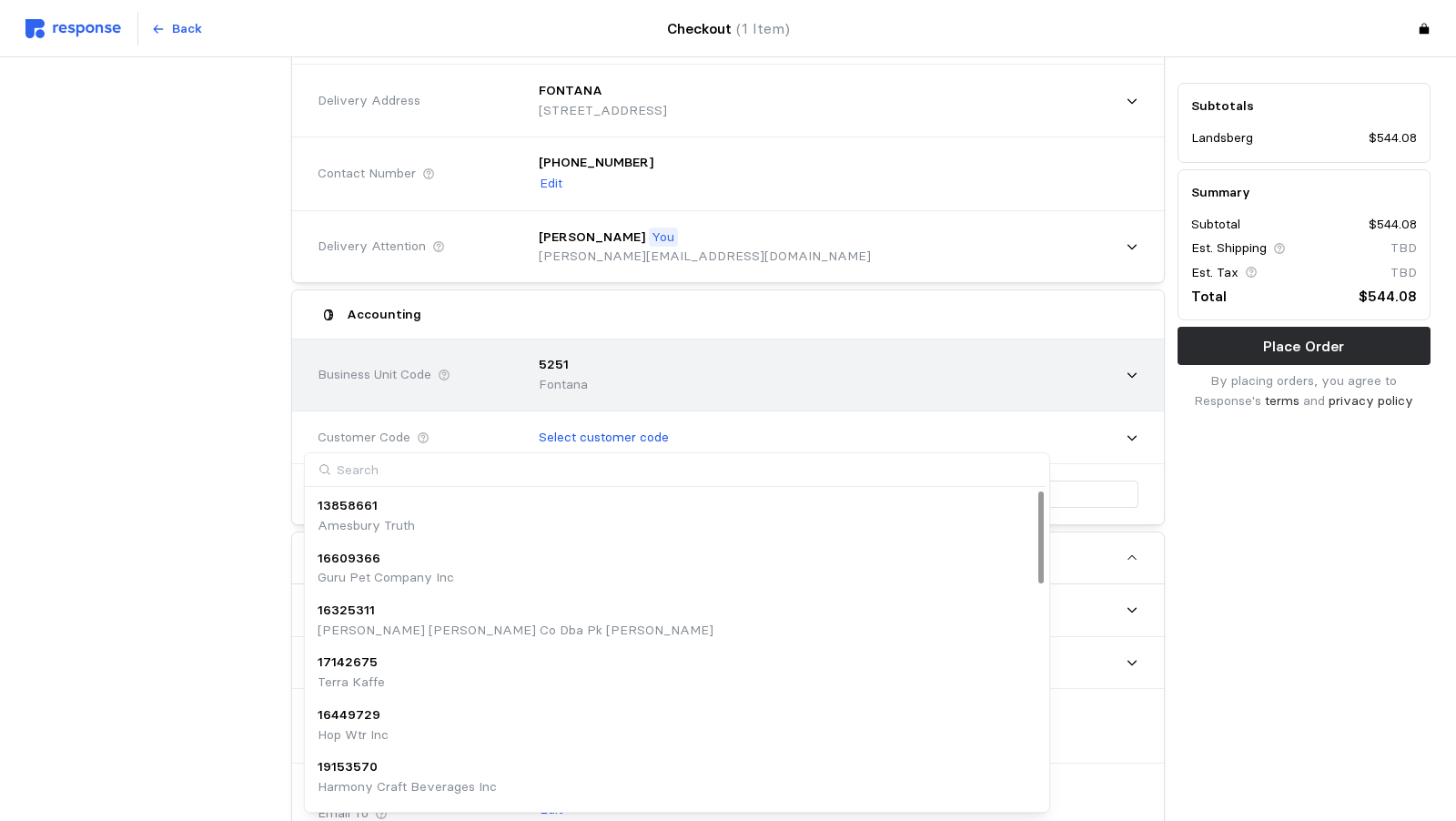
click at [526, 362] on div "5251 Fontana" at bounding box center [833, 374] width 612 height 64
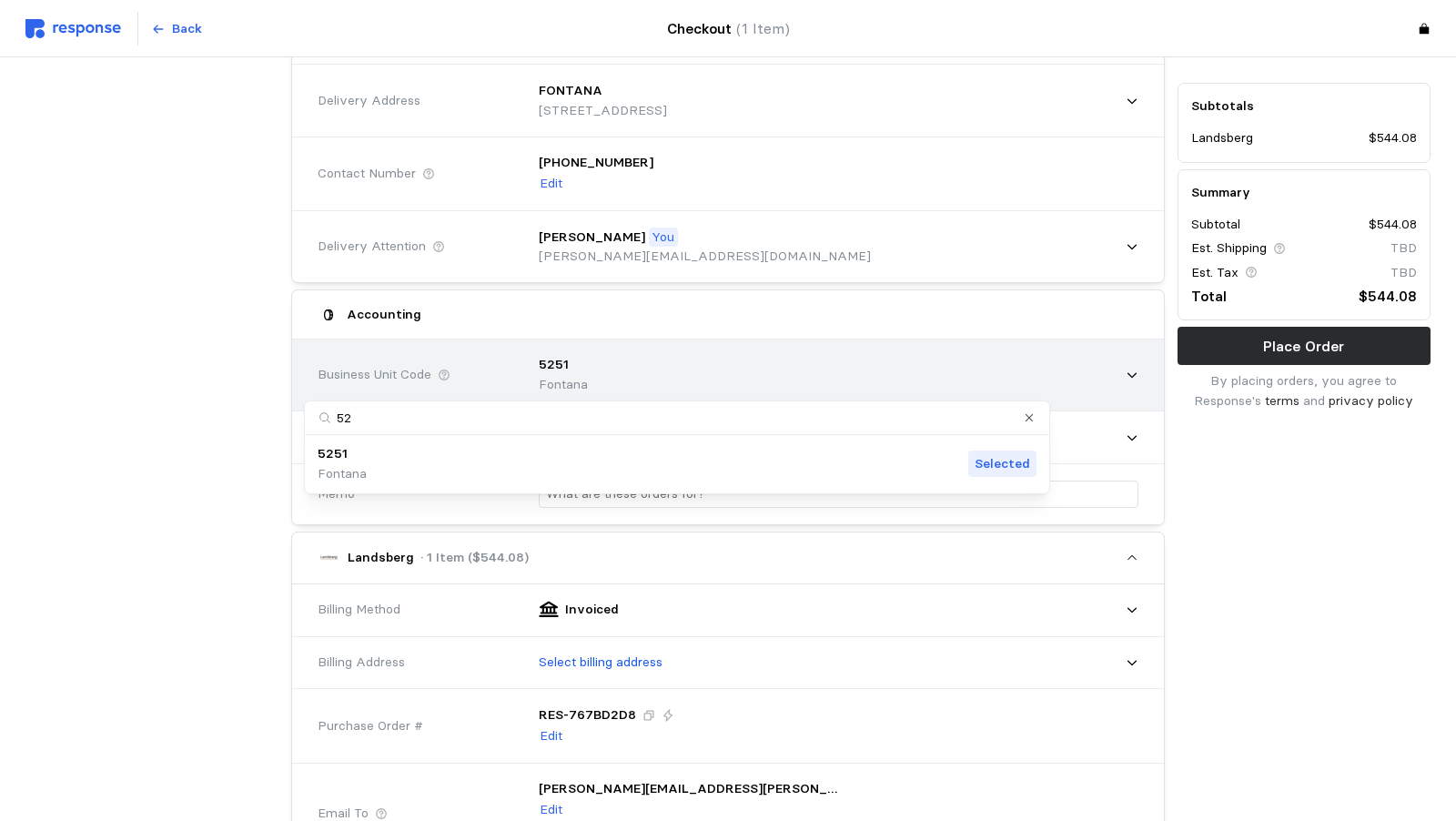
click at [526, 362] on div "5251 Fontana" at bounding box center [833, 374] width 612 height 64
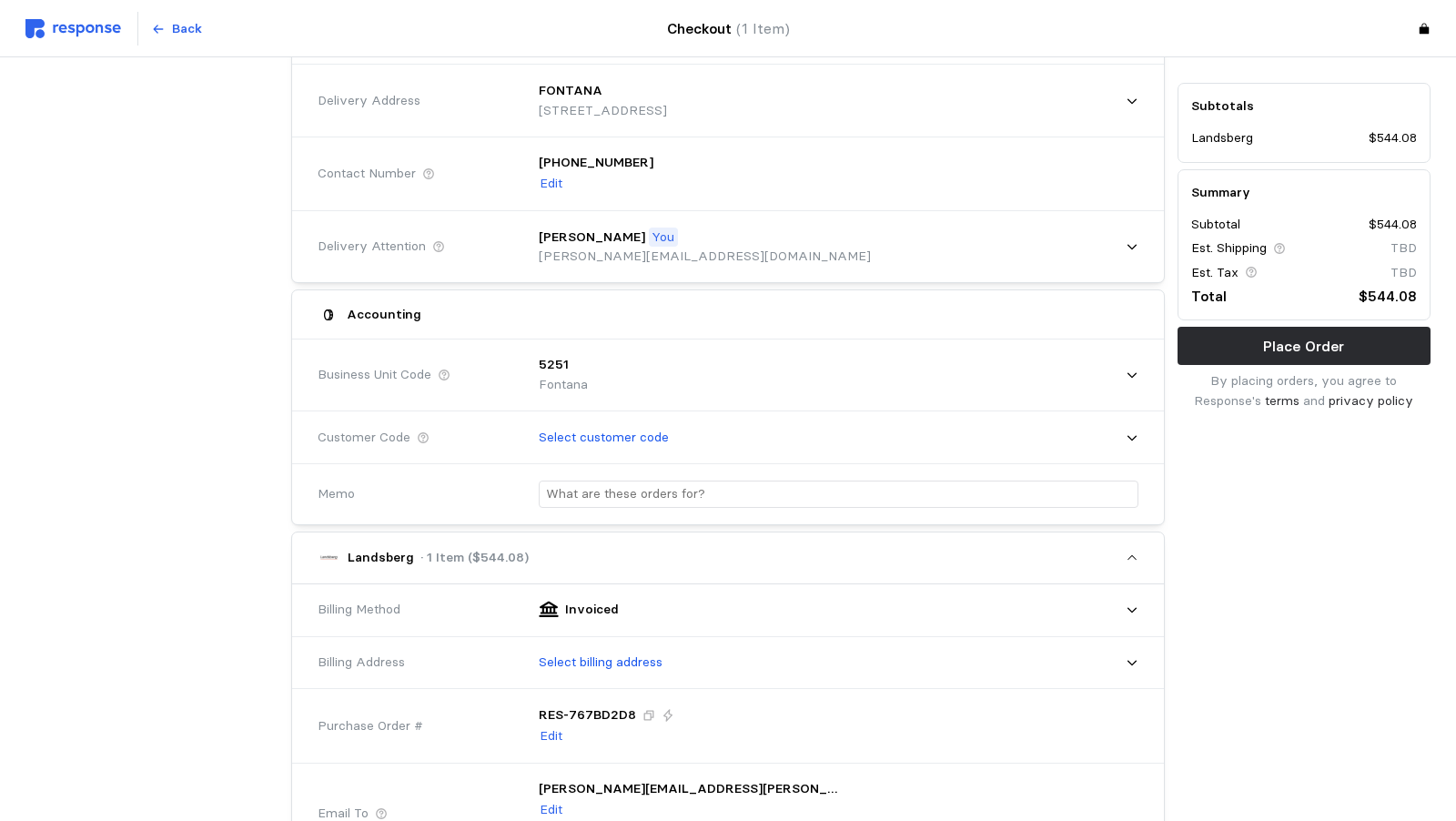
click at [521, 301] on div "Accounting" at bounding box center [727, 315] width 833 height 36
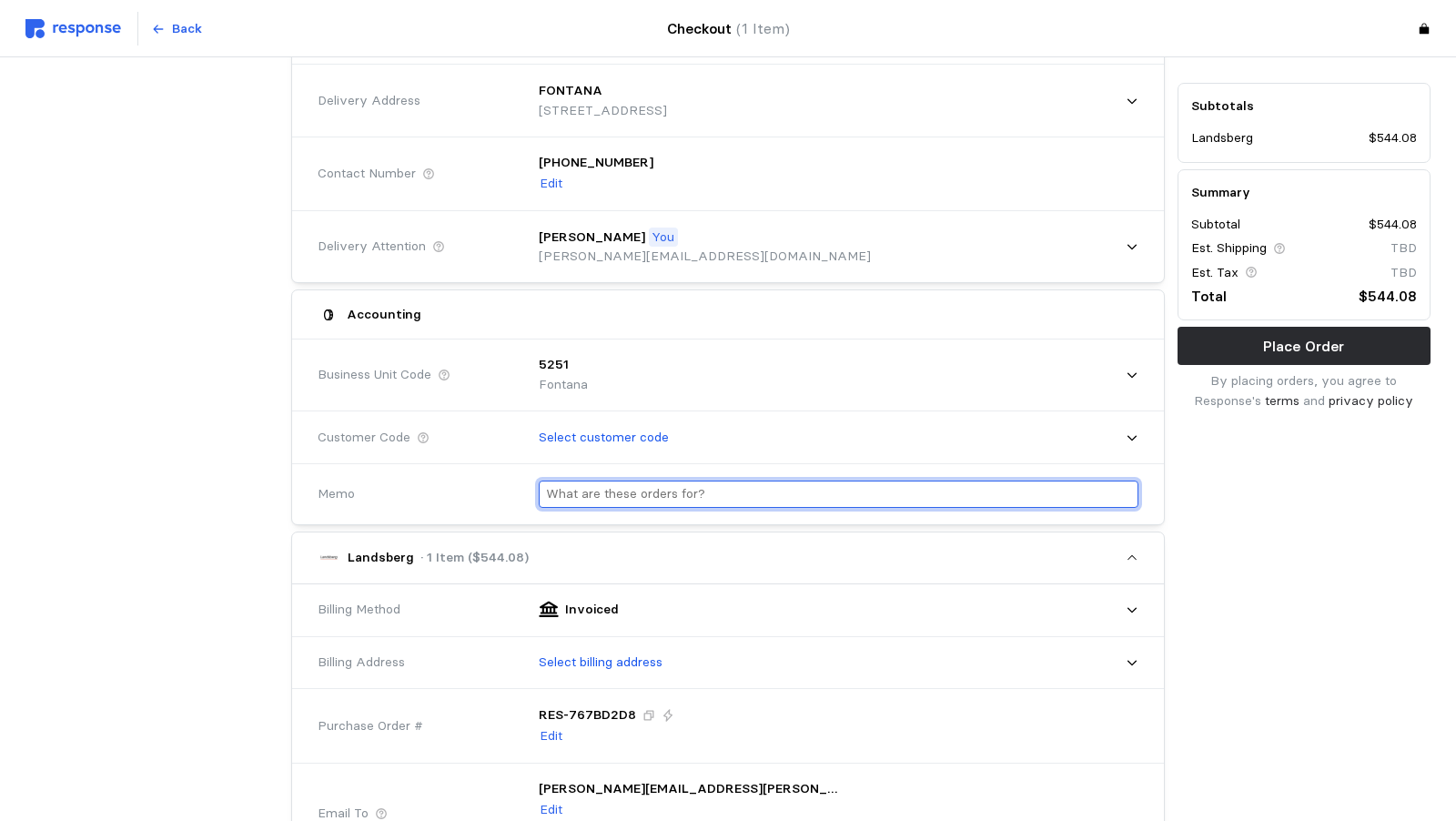
click at [546, 494] on input "text" at bounding box center [839, 494] width 585 height 27
type input "J"
type input "Kase"
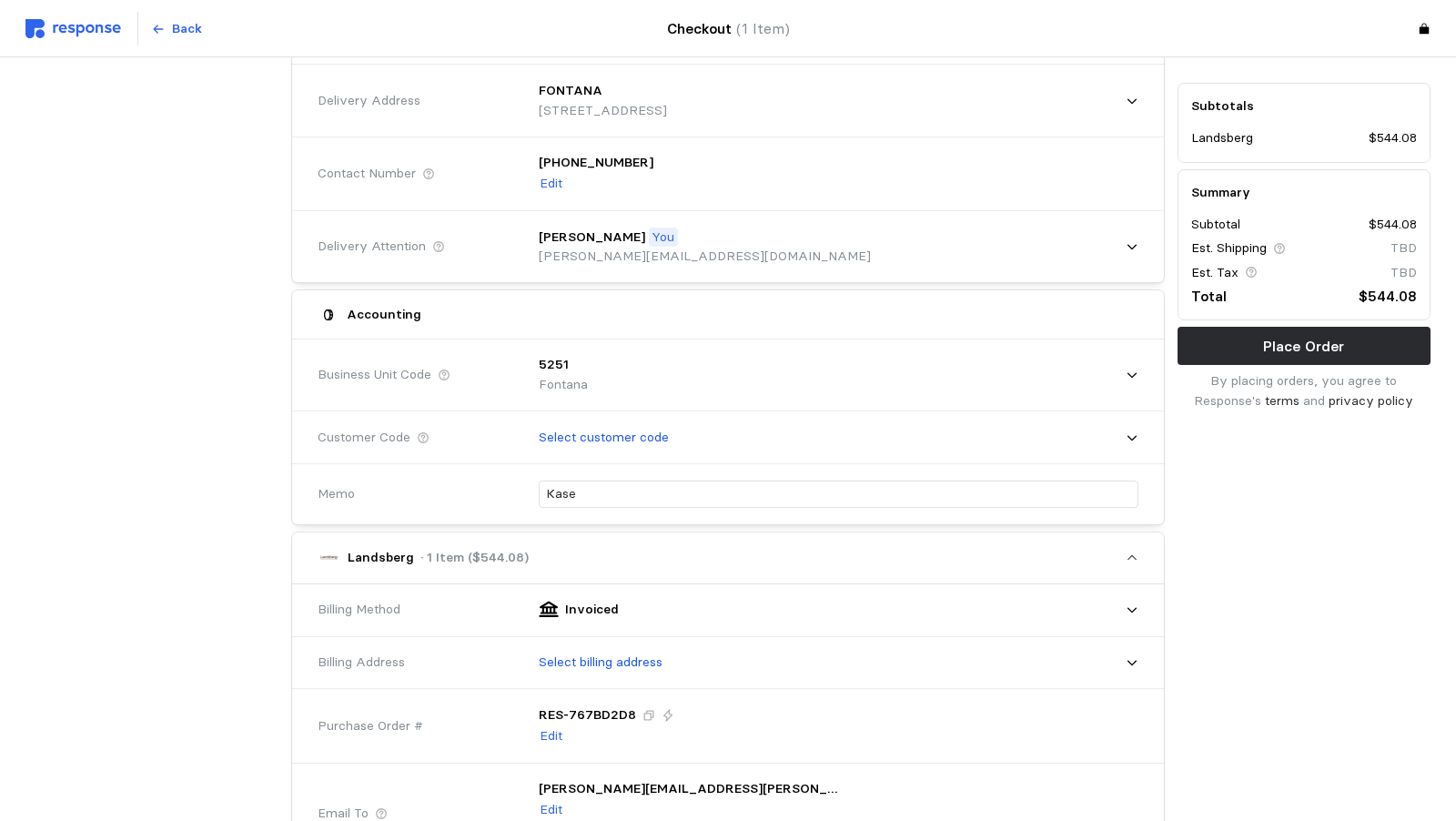
click at [1195, 467] on div "Subtotals Landsberg $544.08 Summary Subtotal $544.08 Est. Shipping TBD Est. Tax…" at bounding box center [1304, 656] width 266 height 1294
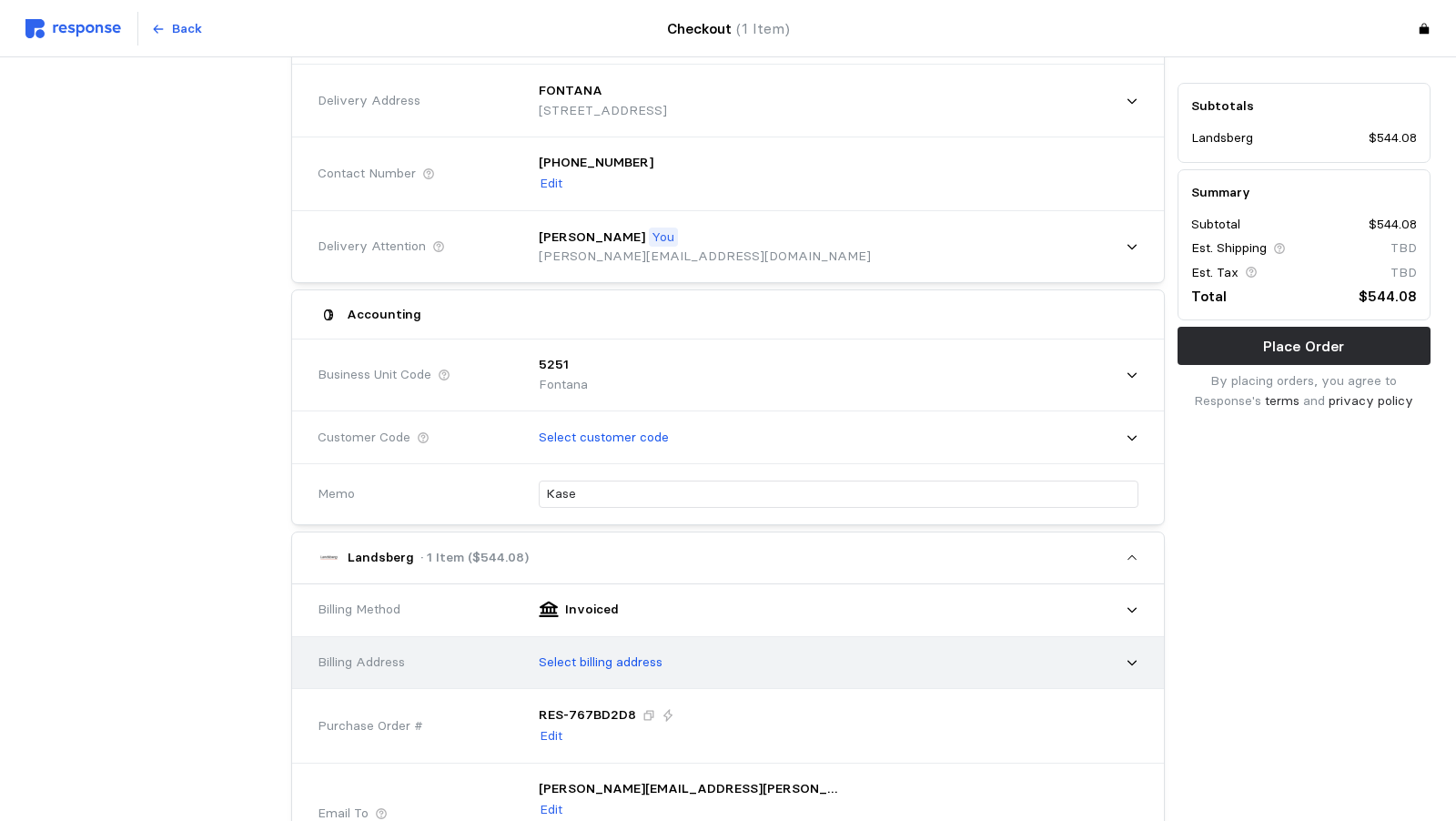
click at [526, 640] on div "Select billing address" at bounding box center [833, 663] width 612 height 46
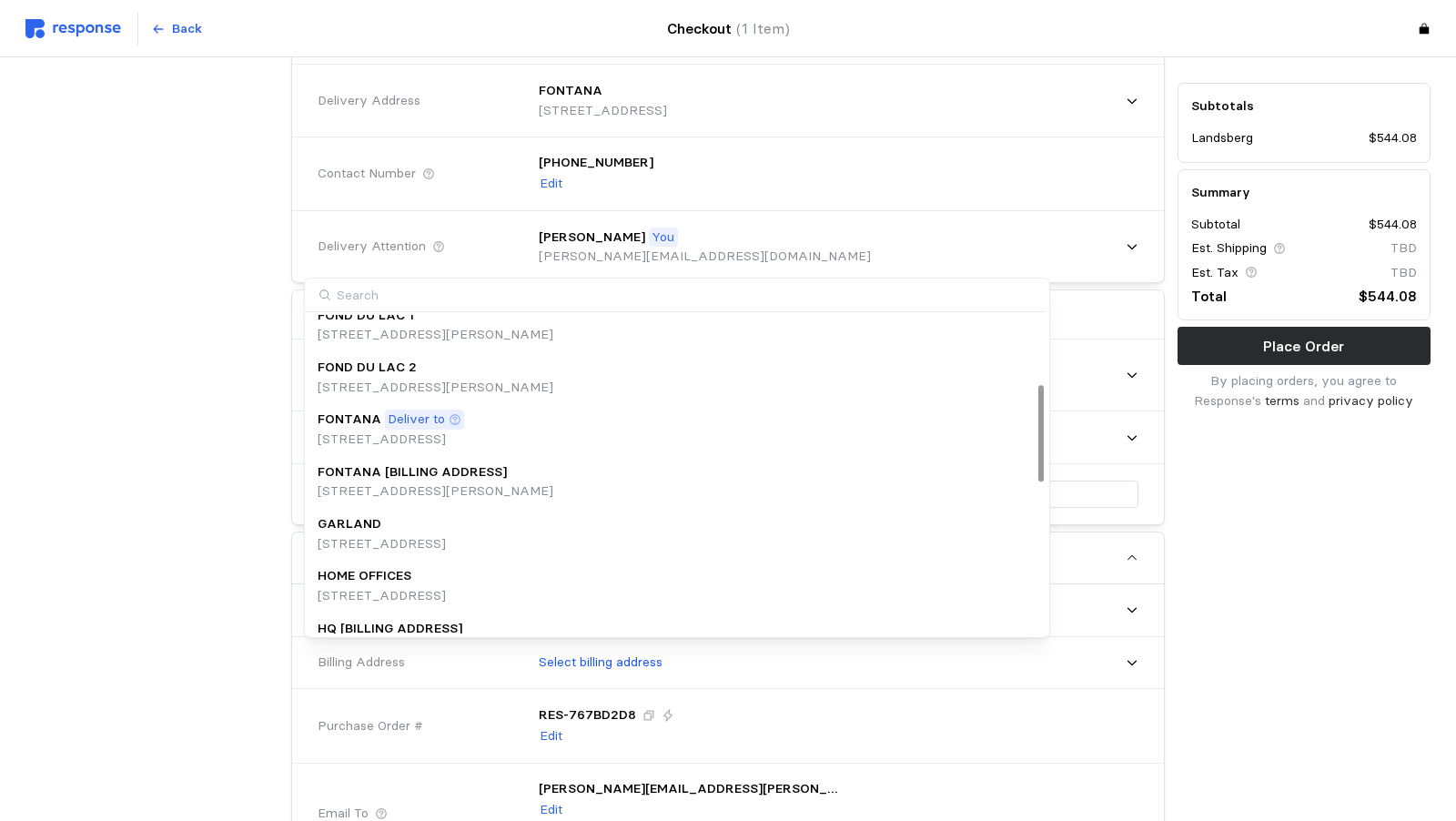
scroll to position [227, 0]
click at [464, 434] on p "[STREET_ADDRESS]" at bounding box center [391, 438] width 147 height 20
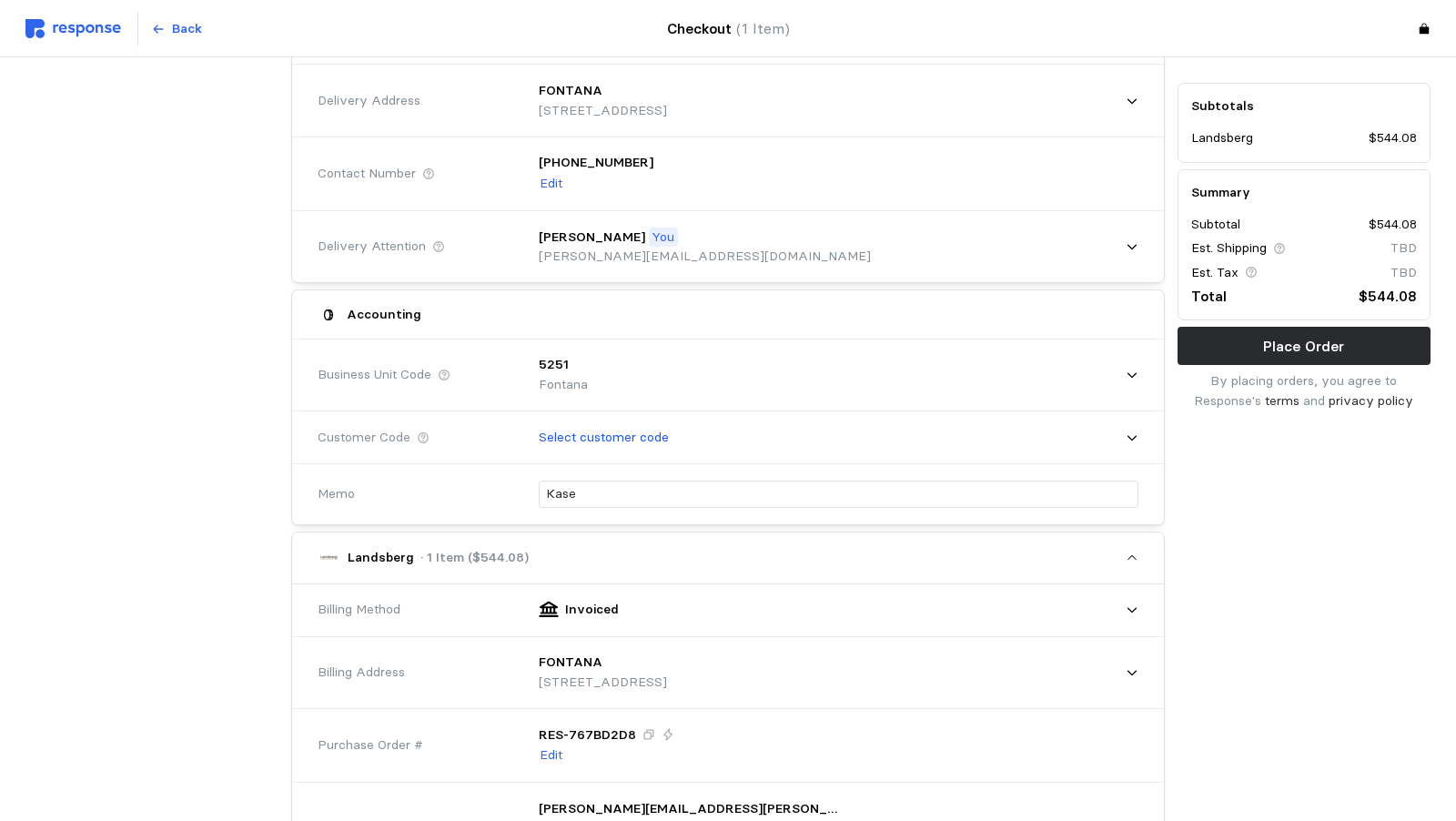
click at [1296, 699] on div "Subtotals Landsberg $544.08 Summary Subtotal $544.08 Est. Shipping TBD Est. Tax…" at bounding box center [1304, 666] width 266 height 1315
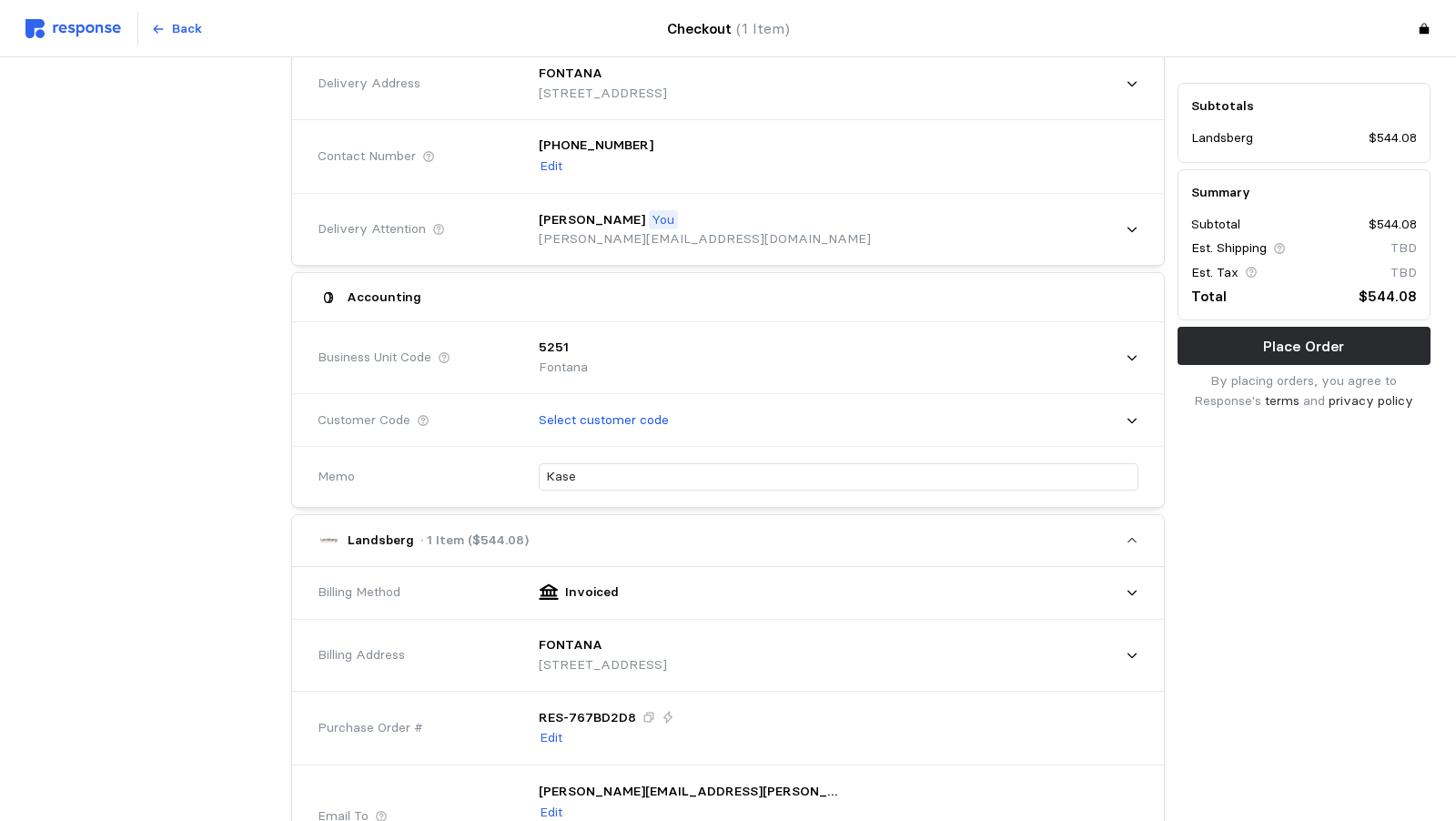
scroll to position [0, 0]
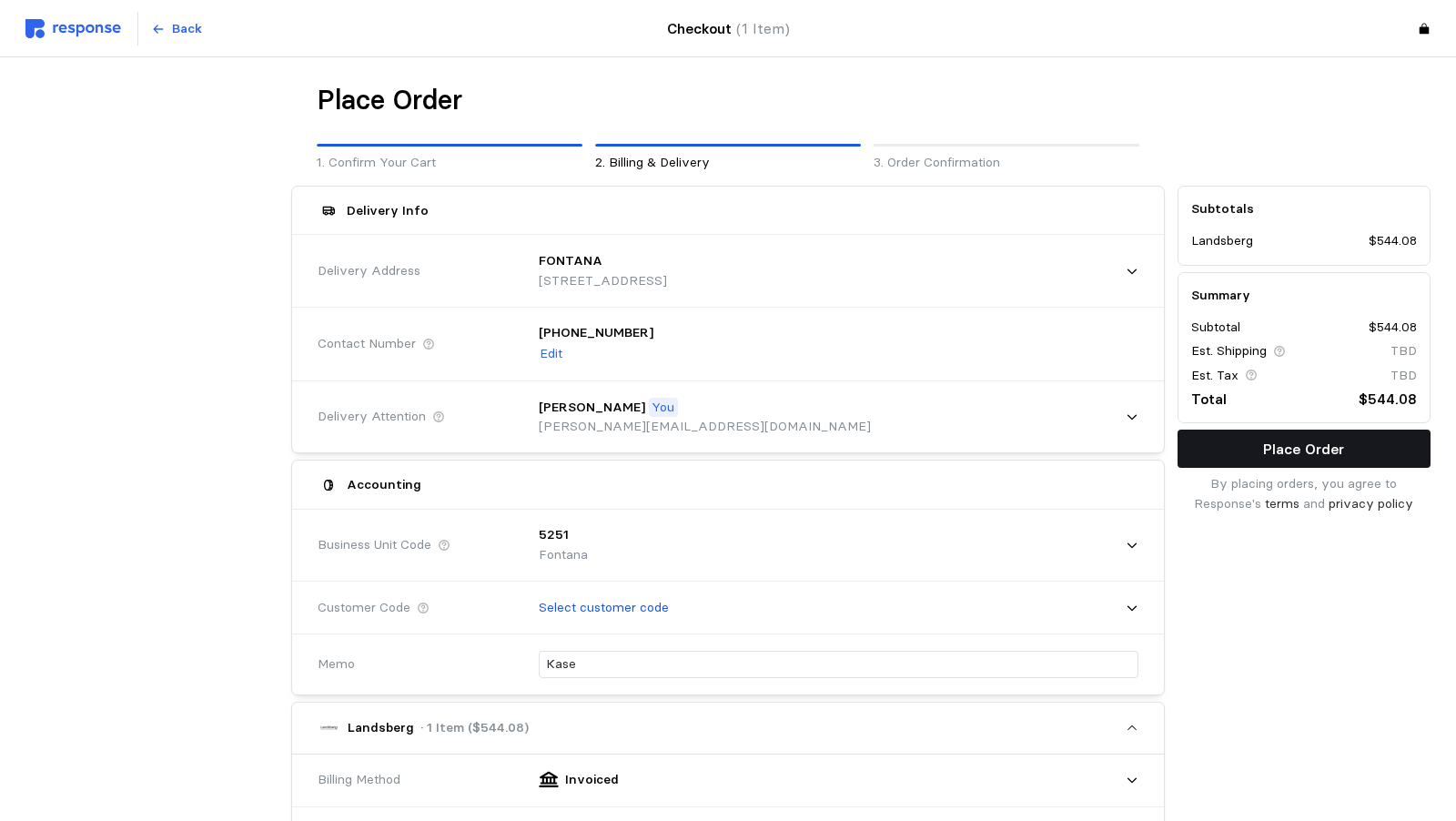
click at [1219, 457] on button "Place Order" at bounding box center [1304, 449] width 253 height 39
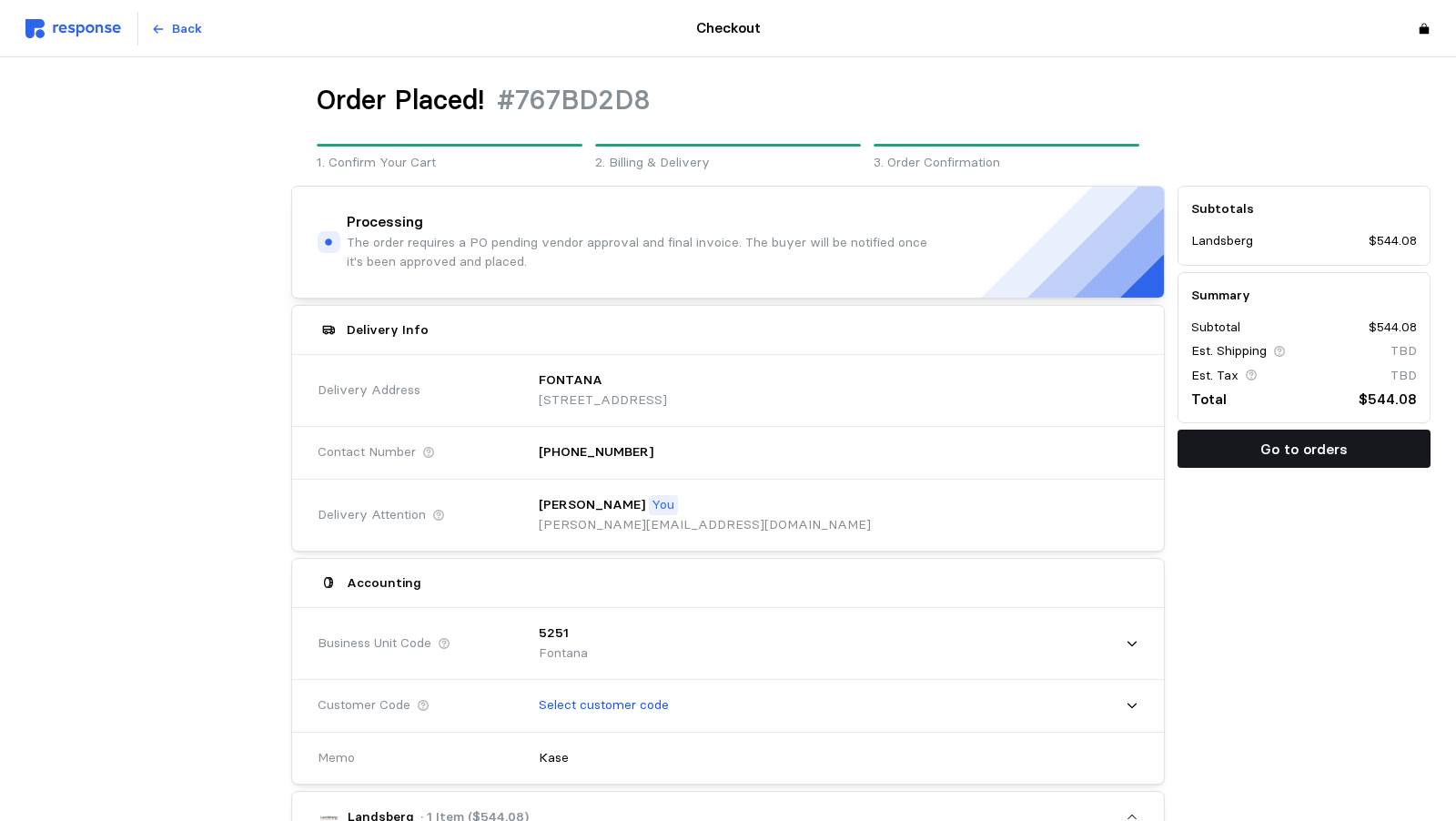
click at [1282, 438] on p "Go to orders" at bounding box center [1304, 449] width 87 height 23
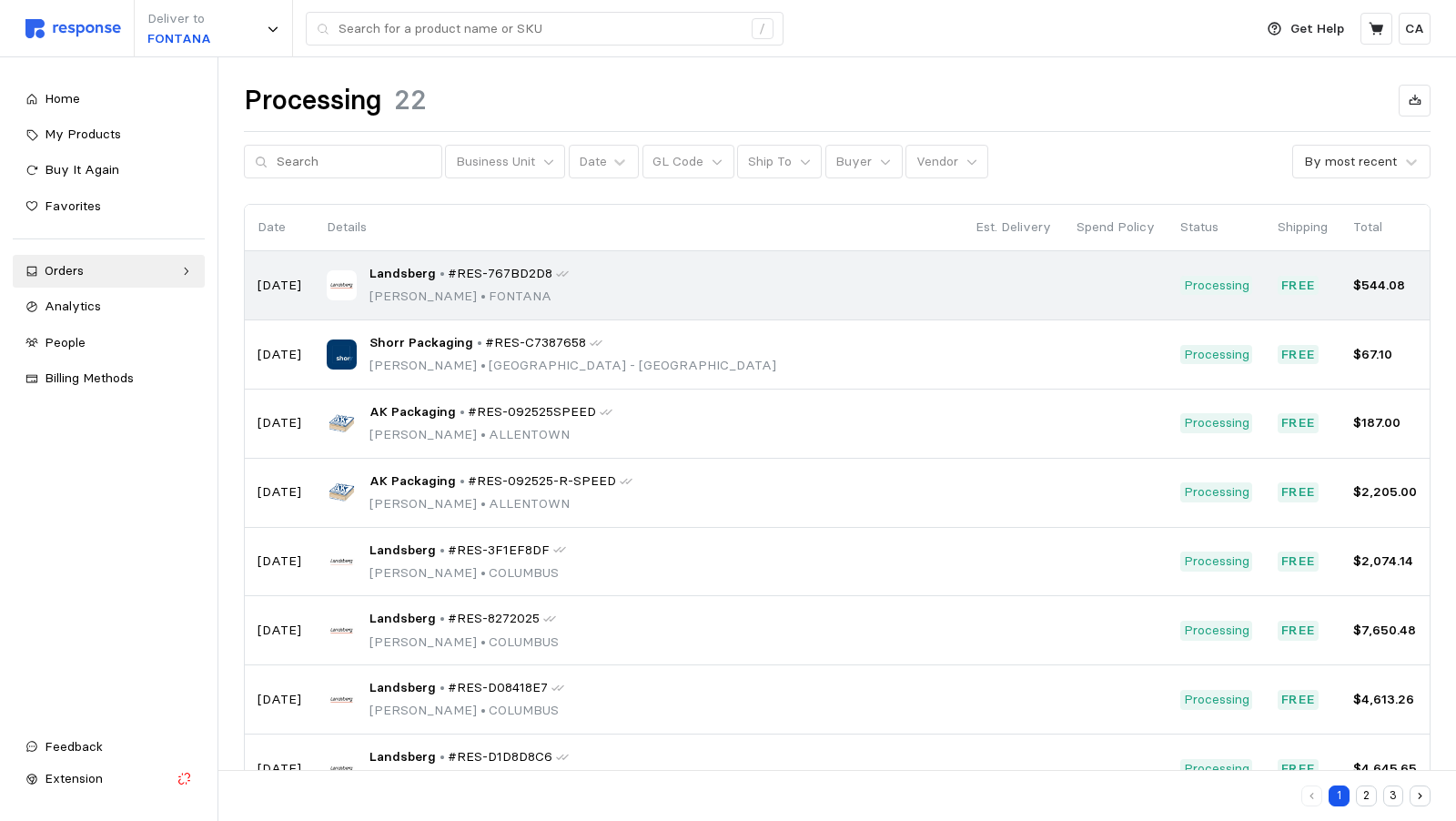
click at [671, 283] on div "Landsberg • #RES-767BD2D8 [PERSON_NAME] • [PERSON_NAME]" at bounding box center [638, 285] width 623 height 43
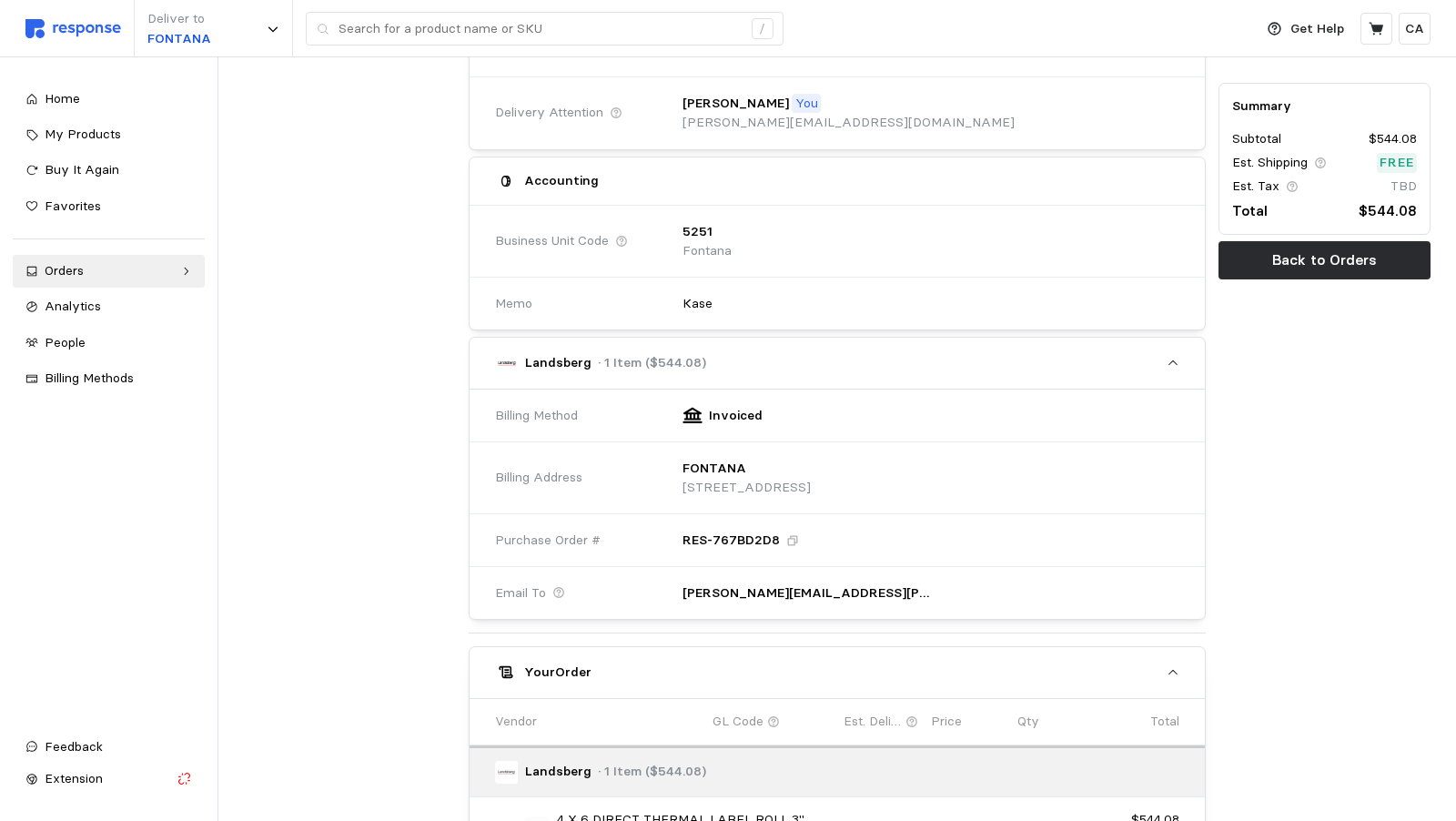
scroll to position [700, 0]
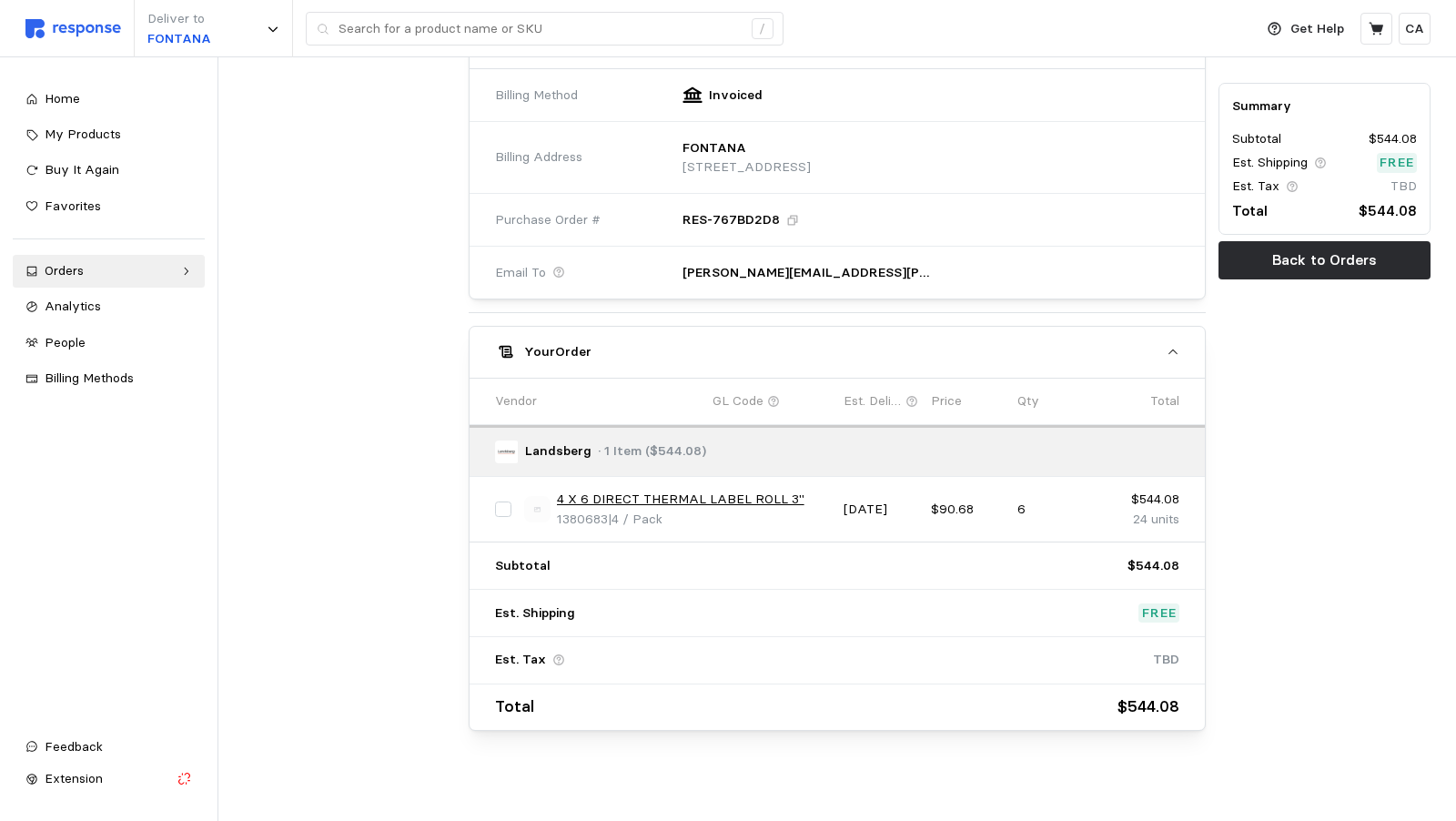
click at [495, 505] on input "checkbox" at bounding box center [503, 510] width 17 height 17
click at [495, 502] on input "checkbox" at bounding box center [503, 510] width 17 height 17
checkbox input "false"
click at [1167, 346] on icon "button" at bounding box center [1174, 352] width 13 height 13
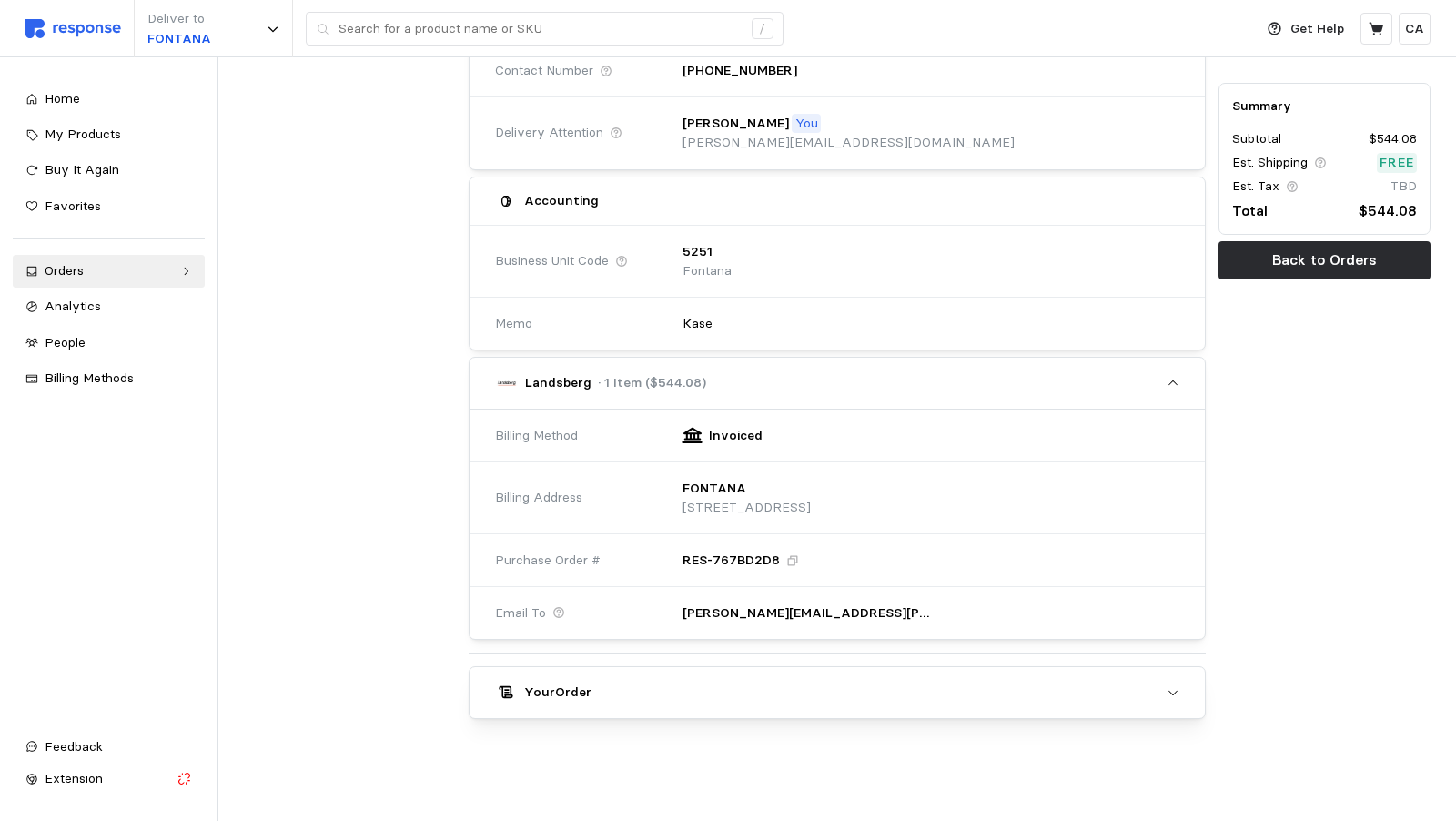
scroll to position [350, 0]
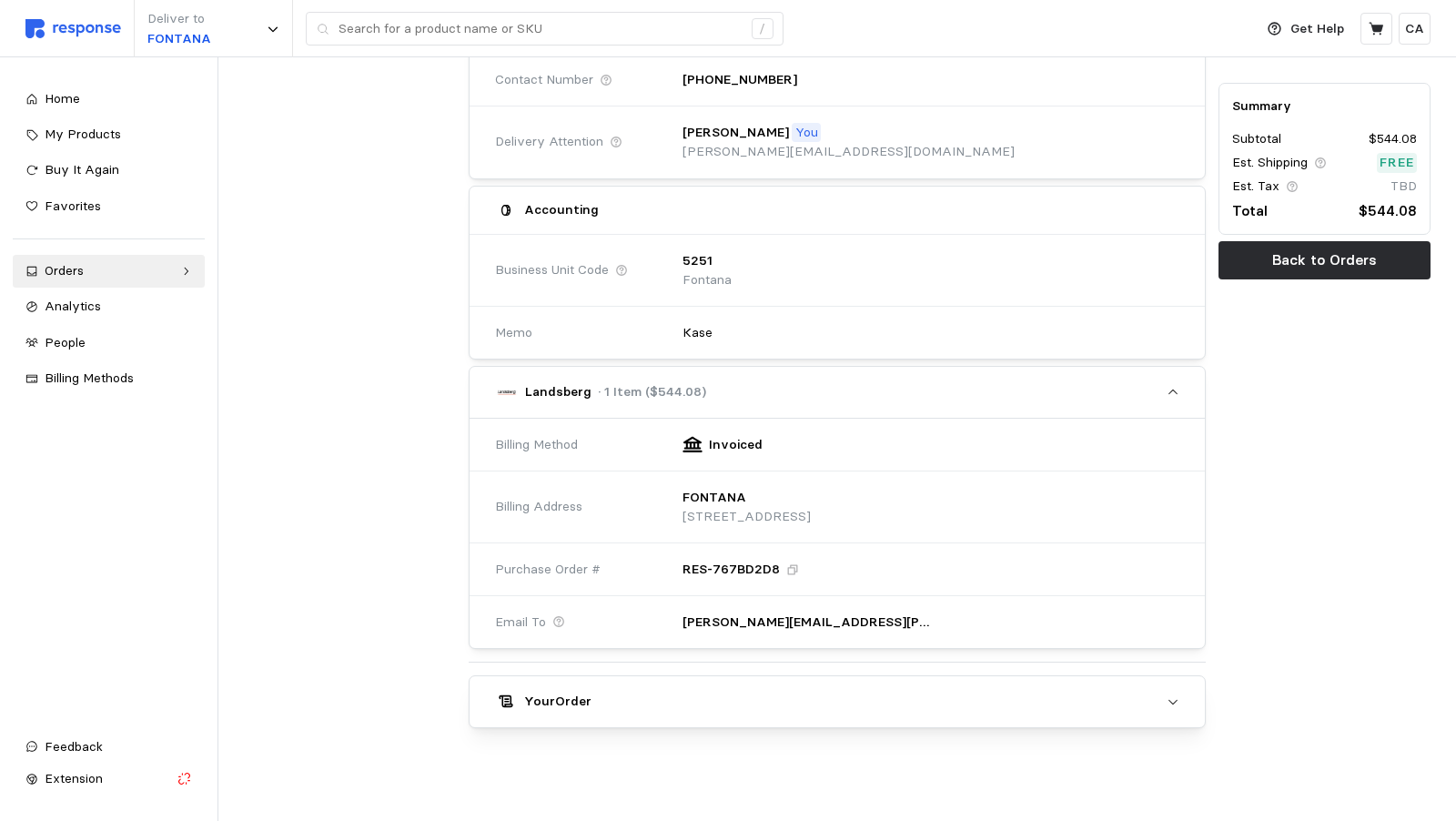
click at [1219, 478] on div "Summary Subtotal $544.08 Est. Shipping Free Est. Tax TBD Total $544.08 Back to …" at bounding box center [1324, 270] width 225 height 927
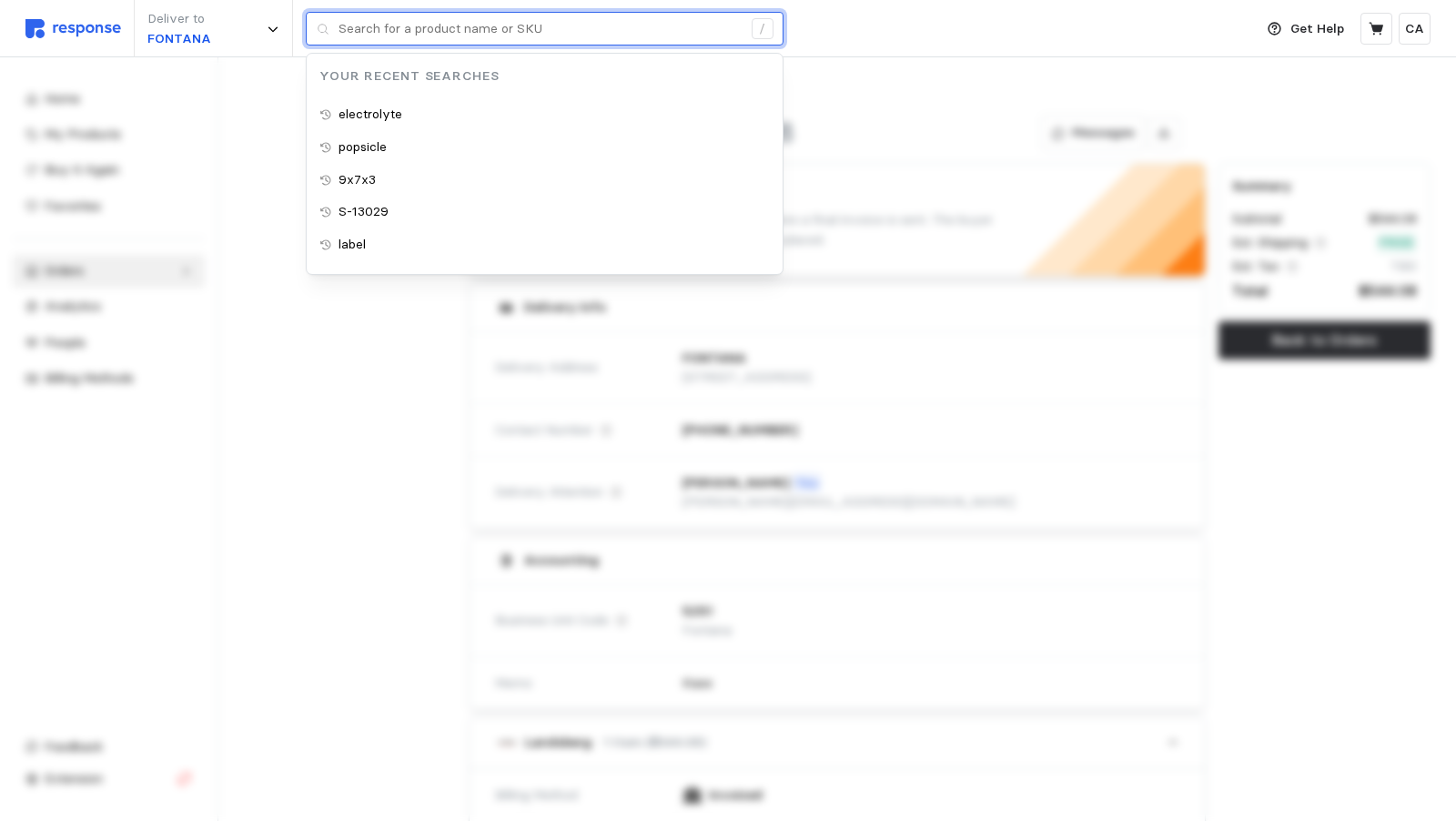
click at [442, 35] on input "text" at bounding box center [540, 29] width 403 height 33
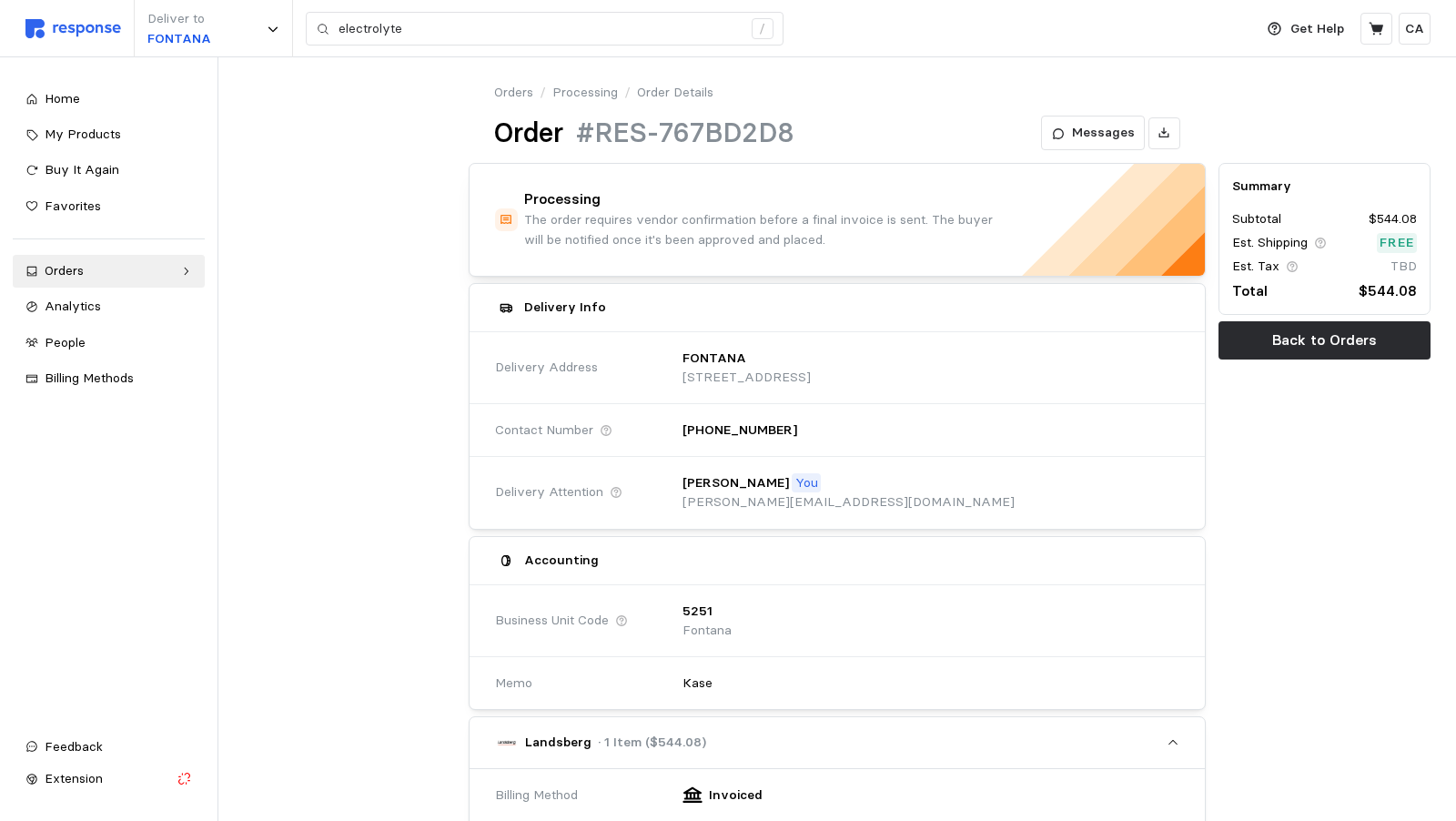
click at [905, 44] on div "Deliver to FONTANA electrolyte /" at bounding box center [634, 28] width 1219 height 58
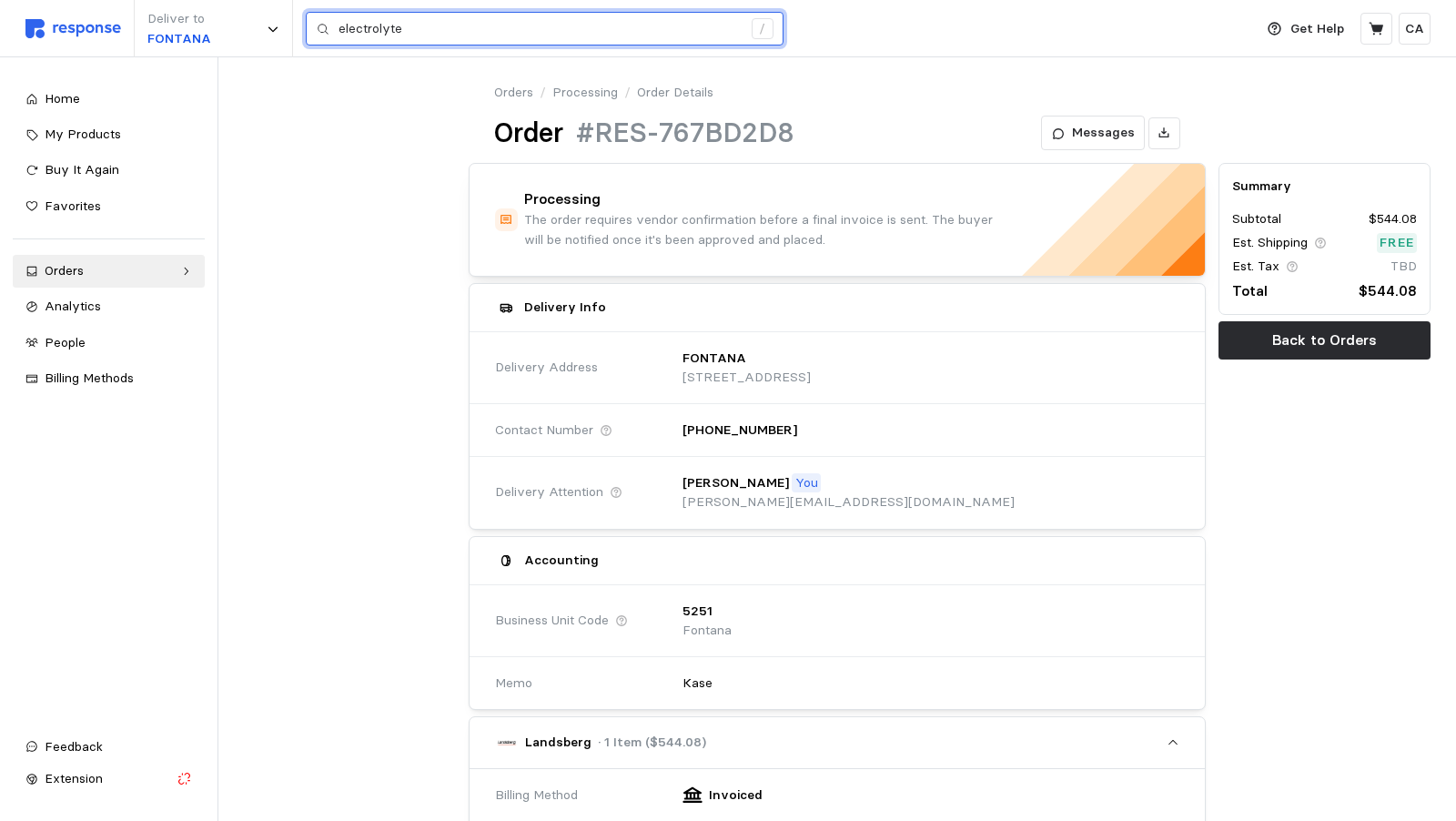
click at [696, 28] on input "electrolyte" at bounding box center [540, 29] width 403 height 33
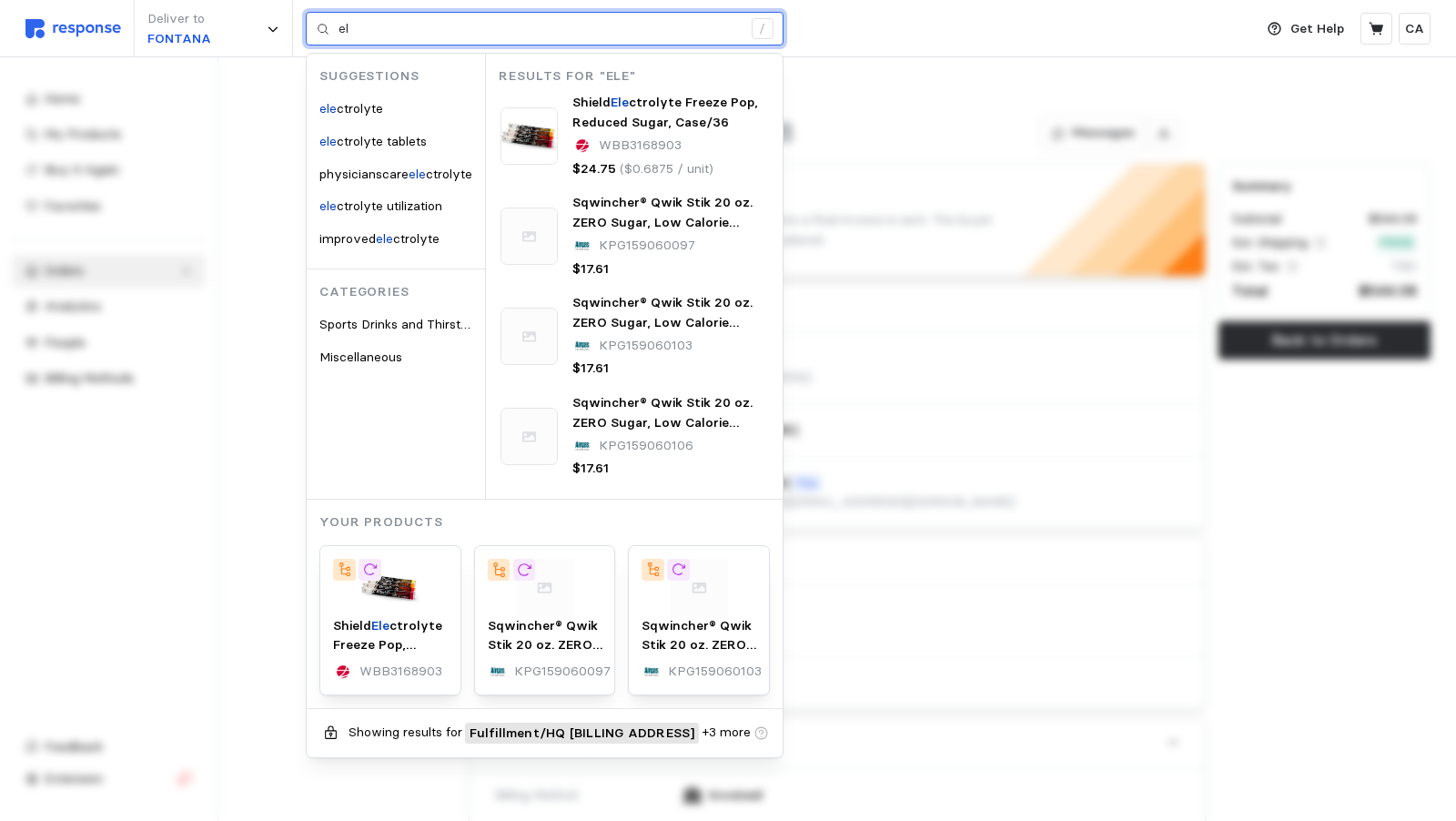
type input "e"
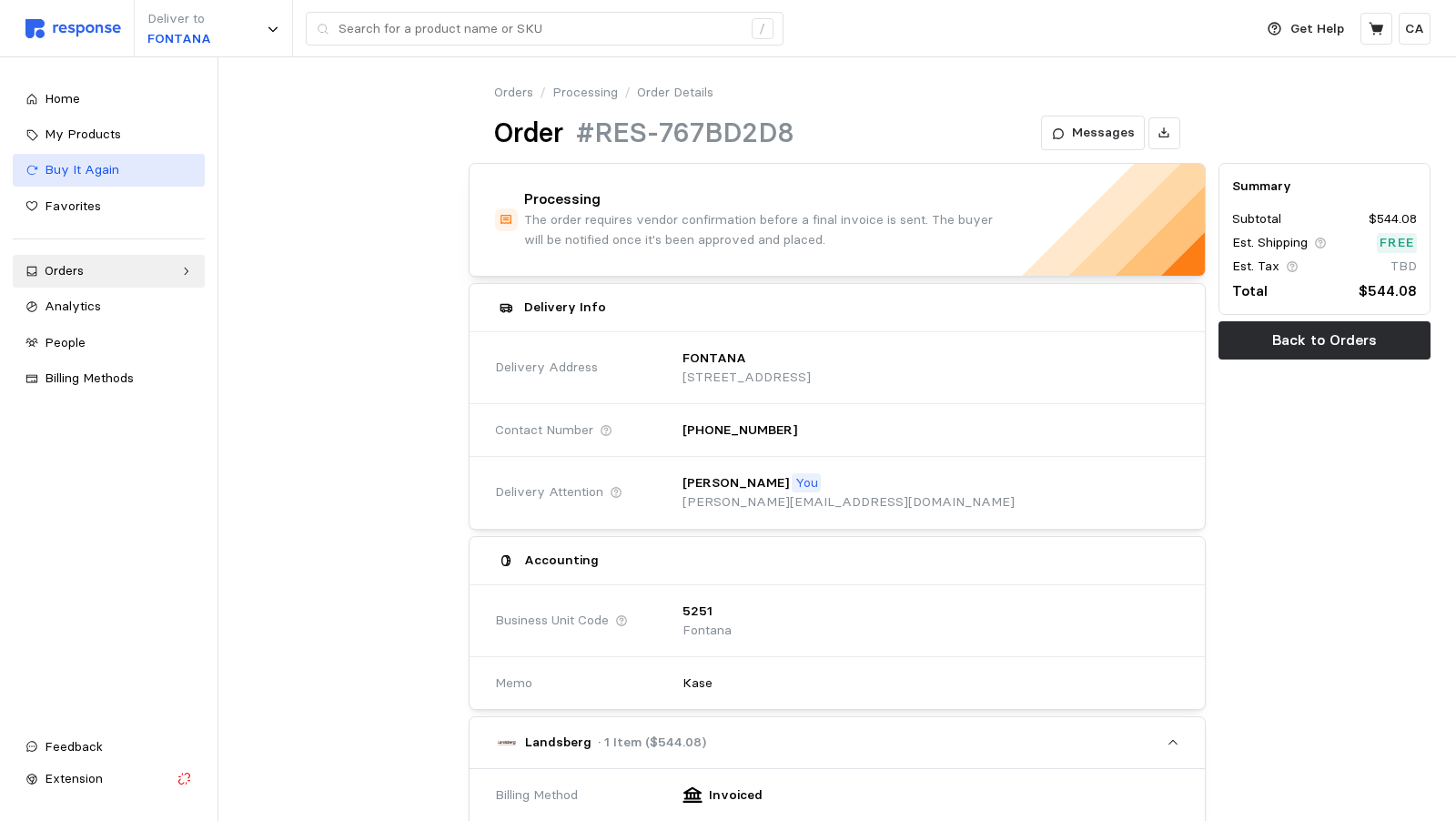
click at [100, 165] on span "Buy It Again" at bounding box center [82, 170] width 74 height 17
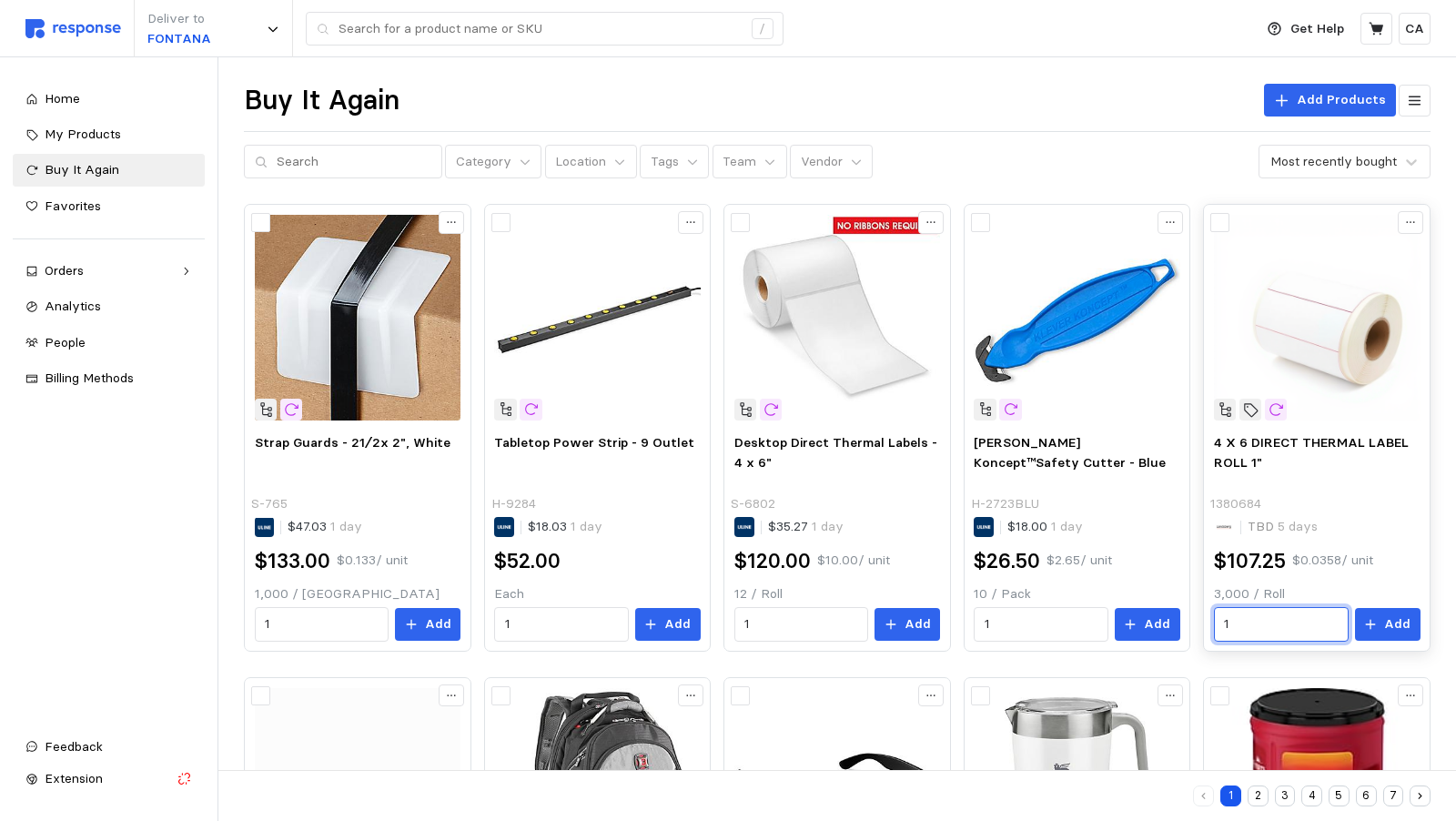
click at [1307, 616] on input "1" at bounding box center [1281, 625] width 114 height 33
type input "20"
click at [1397, 615] on p "Add" at bounding box center [1397, 625] width 27 height 20
click at [1374, 27] on icon at bounding box center [1376, 28] width 15 height 13
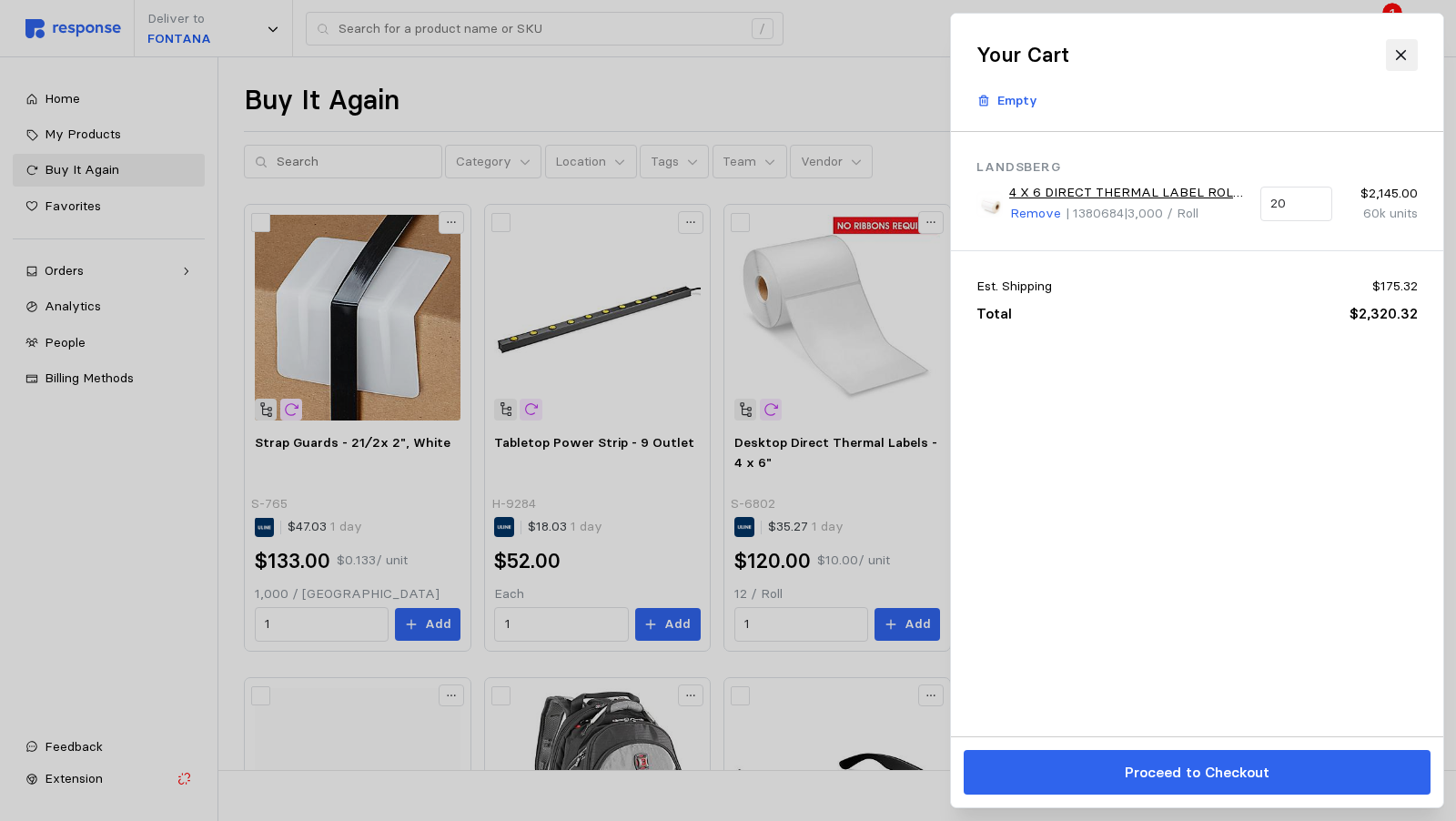
click at [1407, 56] on icon at bounding box center [1402, 56] width 17 height 17
